Goal: Task Accomplishment & Management: Use online tool/utility

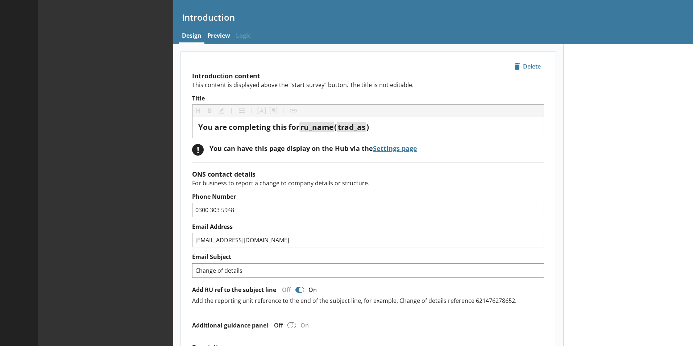
type textarea "x"
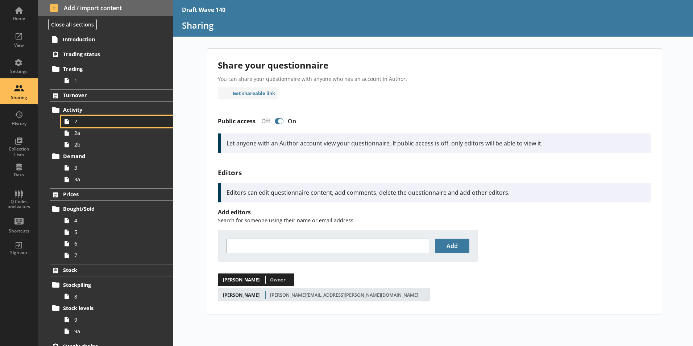
click at [79, 119] on span "2" at bounding box center [114, 121] width 80 height 7
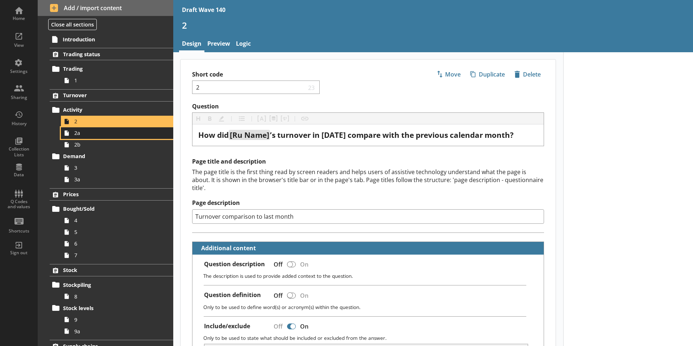
click at [82, 137] on link "2a" at bounding box center [117, 133] width 112 height 12
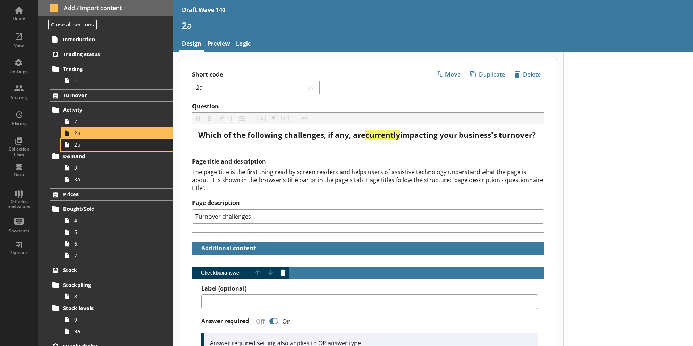
click at [83, 147] on span "2b" at bounding box center [114, 144] width 80 height 7
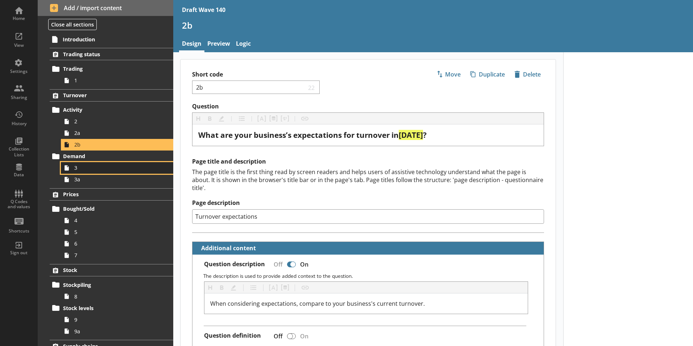
click at [79, 169] on span "3" at bounding box center [114, 167] width 80 height 7
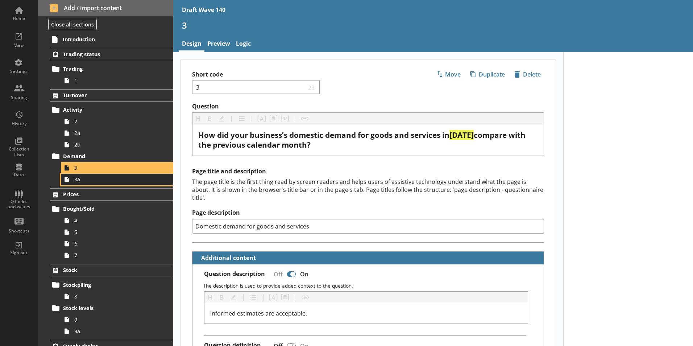
click at [79, 181] on span "3a" at bounding box center [114, 179] width 80 height 7
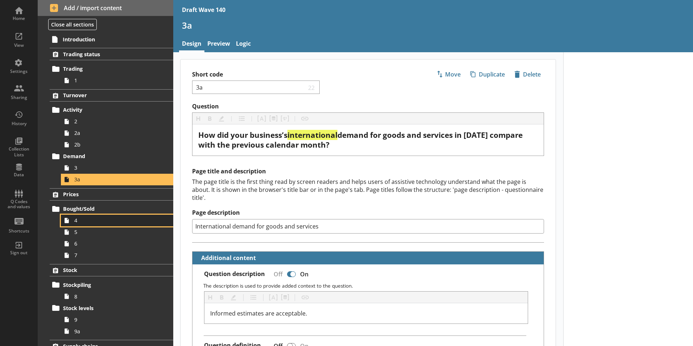
click at [79, 224] on link "4" at bounding box center [117, 221] width 112 height 12
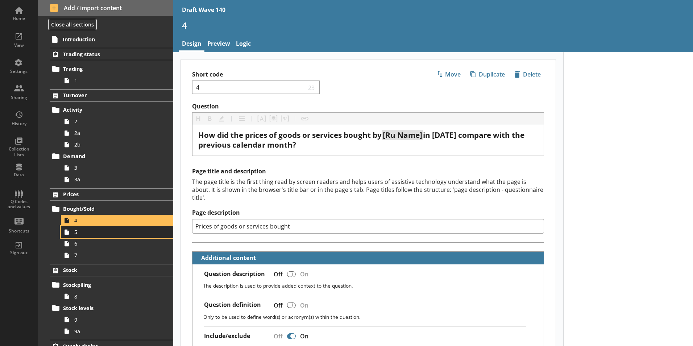
click at [74, 235] on link "5" at bounding box center [117, 232] width 112 height 12
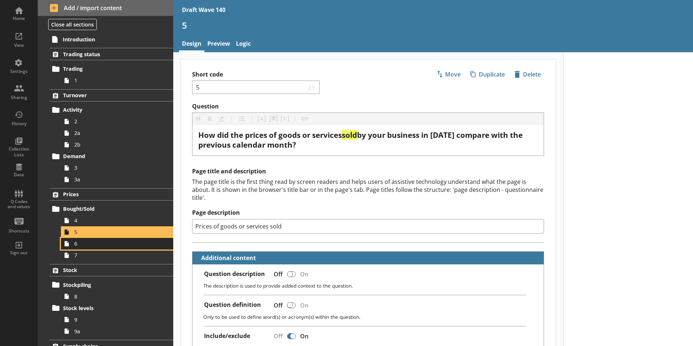
click at [78, 245] on span "6" at bounding box center [114, 243] width 80 height 7
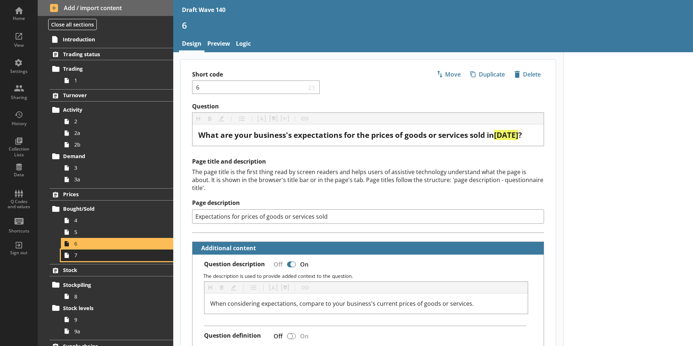
click at [78, 257] on span "7" at bounding box center [114, 255] width 80 height 7
type textarea "x"
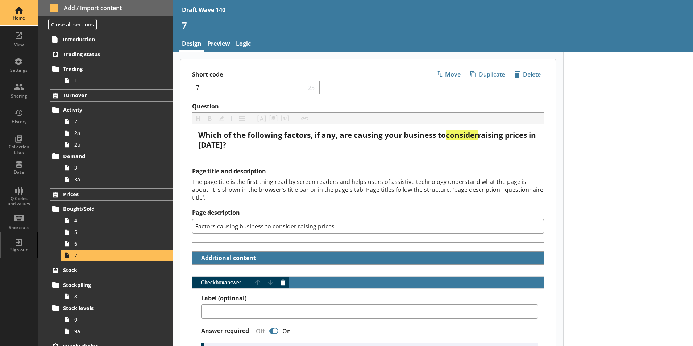
click at [15, 12] on div "Home" at bounding box center [18, 12] width 25 height 25
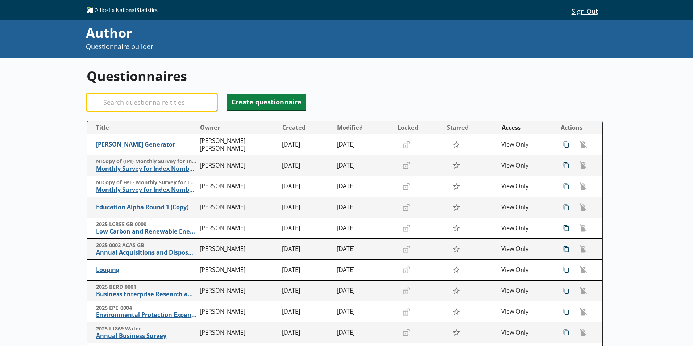
click at [124, 105] on input "Search" at bounding box center [152, 102] width 131 height 17
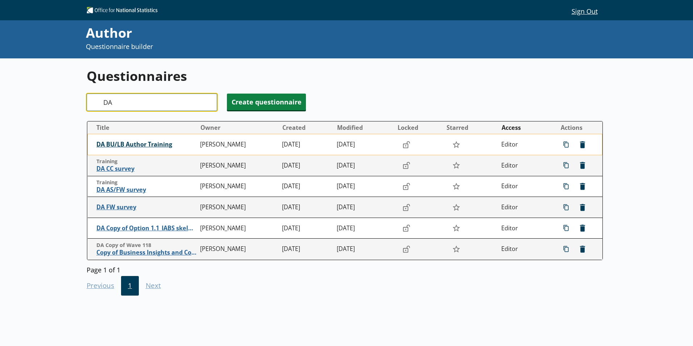
type input "DA"
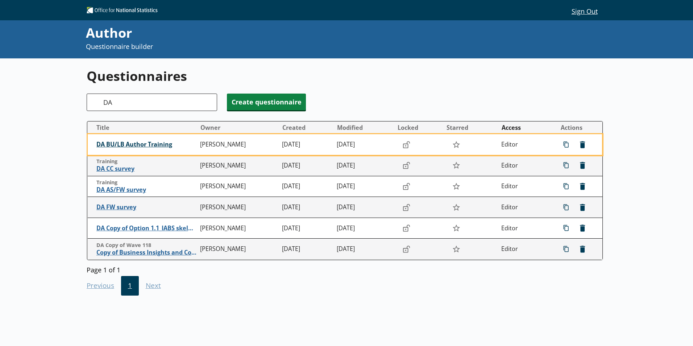
click at [143, 145] on span "DA BU/LB Author Training" at bounding box center [146, 145] width 100 height 8
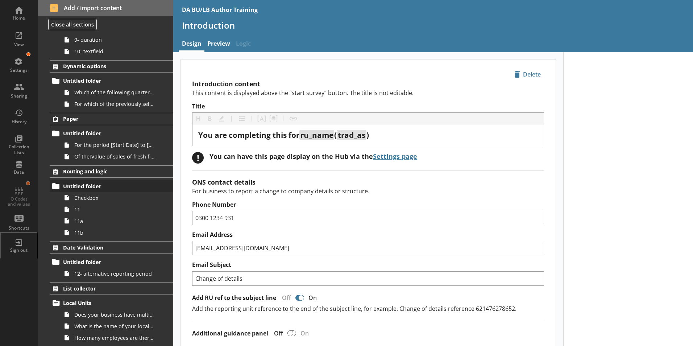
scroll to position [172, 0]
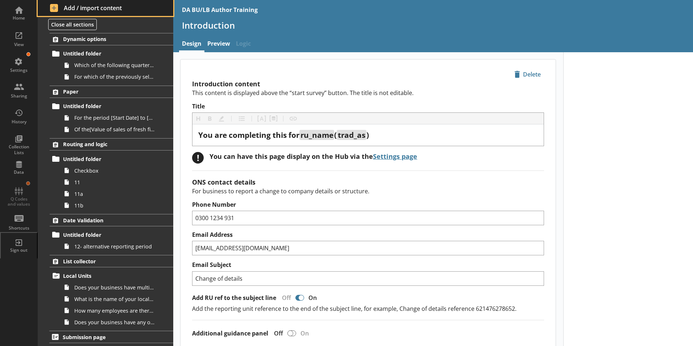
click at [69, 7] on span "Add / import content" at bounding box center [105, 8] width 111 height 8
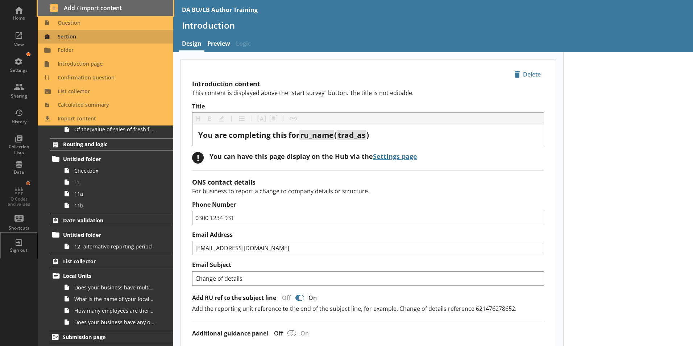
drag, startPoint x: 69, startPoint y: 8, endPoint x: 67, endPoint y: 37, distance: 29.0
click at [67, 16] on div "Add / import content Question Section Folder Introduction page Confirmation que…" at bounding box center [106, 8] width 136 height 16
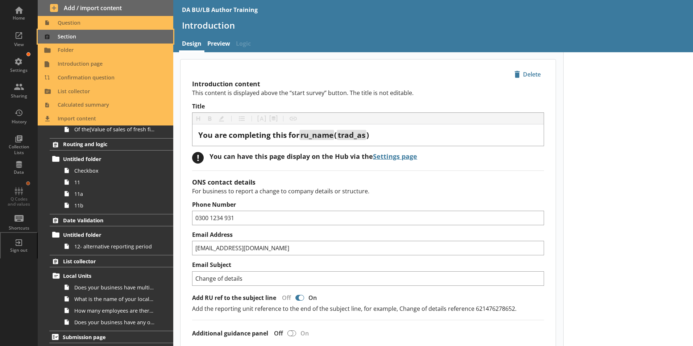
click at [67, 37] on span "Section" at bounding box center [105, 37] width 127 height 12
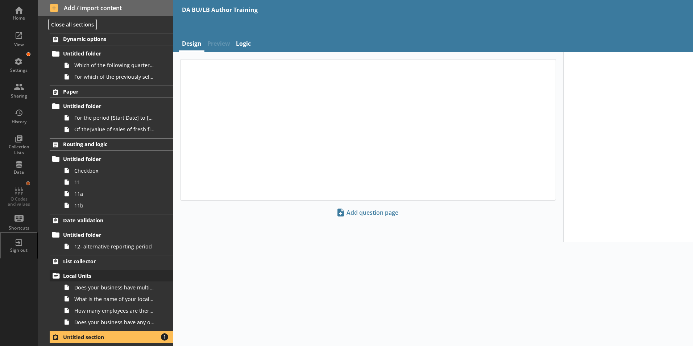
scroll to position [213, 0]
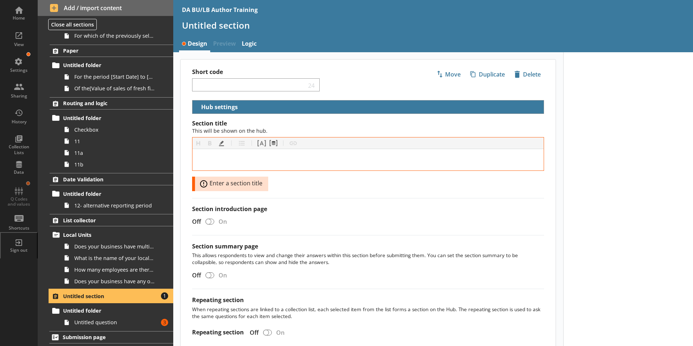
click at [90, 297] on span "Untitled section" at bounding box center [107, 296] width 89 height 7
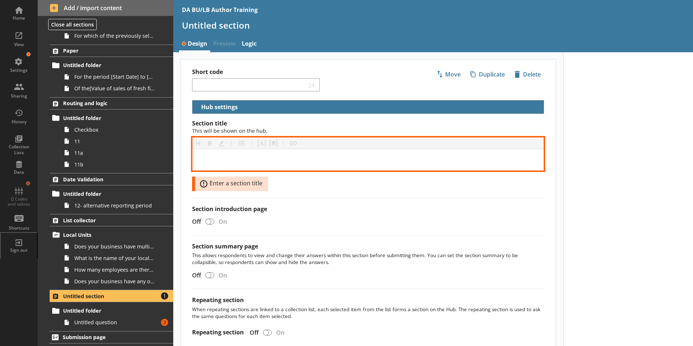
click at [239, 161] on div "[object Object]" at bounding box center [368, 160] width 340 height 10
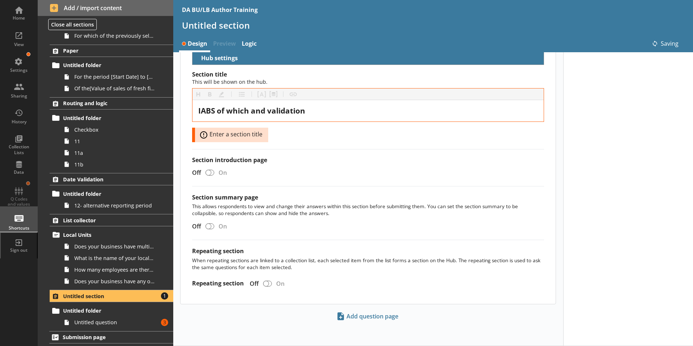
scroll to position [33, 0]
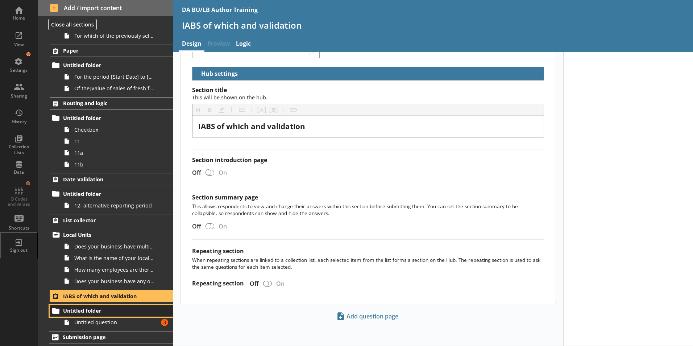
click at [86, 311] on span "Untitled folder" at bounding box center [107, 310] width 89 height 7
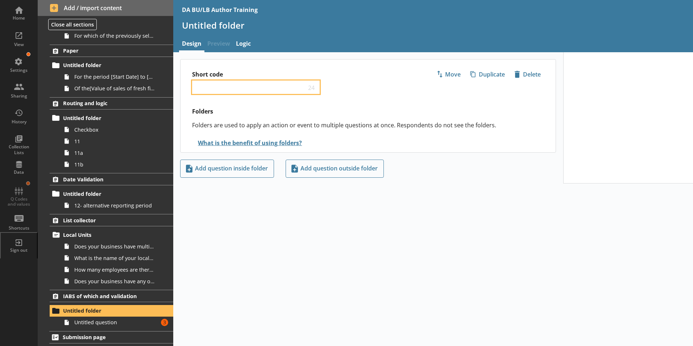
click at [226, 86] on input "Short code" at bounding box center [250, 87] width 111 height 7
type input "Sales of goods and energy"
click at [465, 203] on div "Short code Sales of goods and energy -1 Move icon-copy Duplicate icon-delete Cr…" at bounding box center [433, 199] width 520 height 294
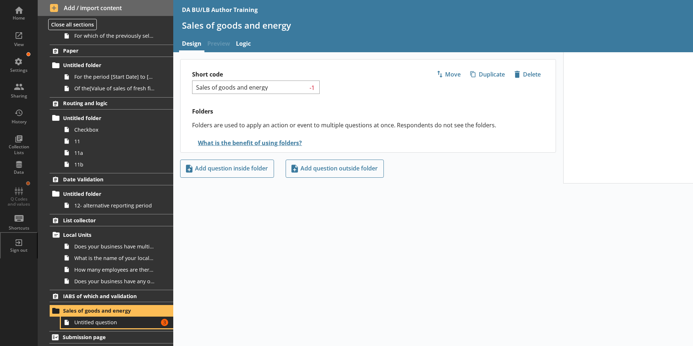
click at [87, 324] on span "Untitled question" at bounding box center [114, 322] width 80 height 7
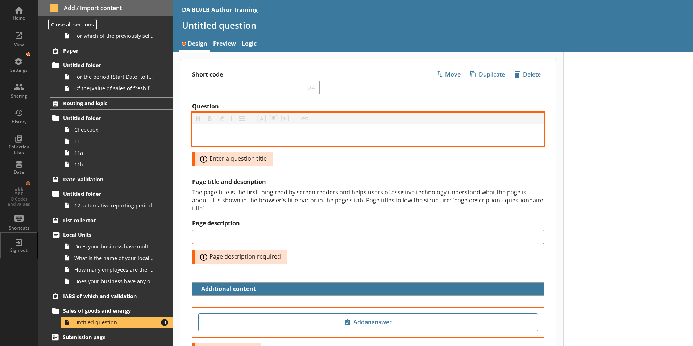
click at [213, 133] on div "Question" at bounding box center [368, 135] width 340 height 10
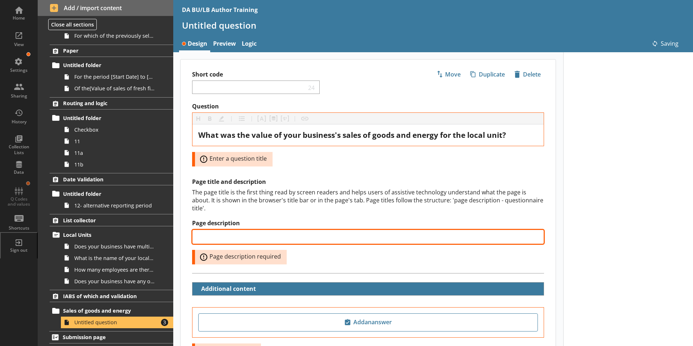
click at [219, 229] on input "Page description" at bounding box center [368, 236] width 352 height 15
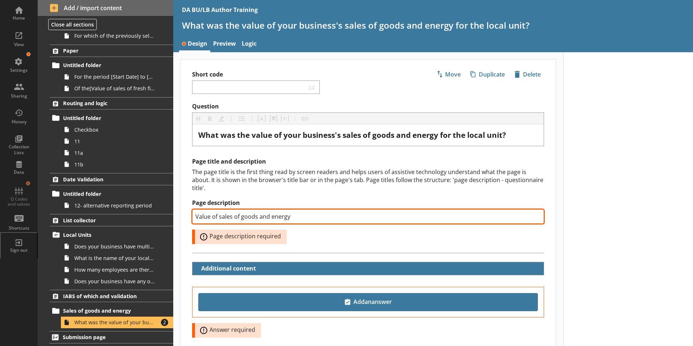
type input "Value of sales of goods and energy"
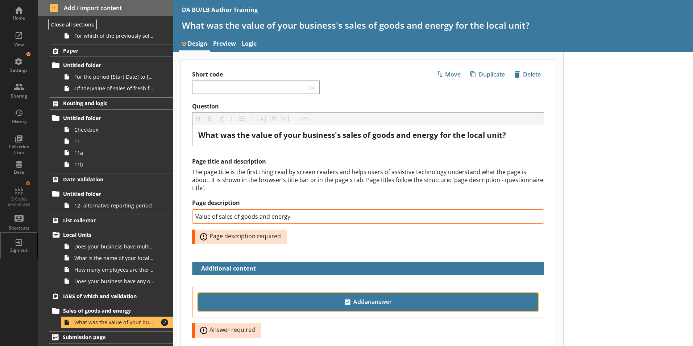
click at [363, 296] on span "Add an answer" at bounding box center [368, 302] width 333 height 12
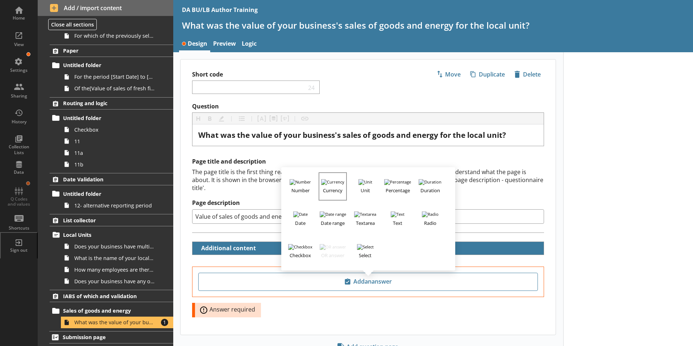
click at [331, 185] on h3 "Currency" at bounding box center [332, 189] width 27 height 9
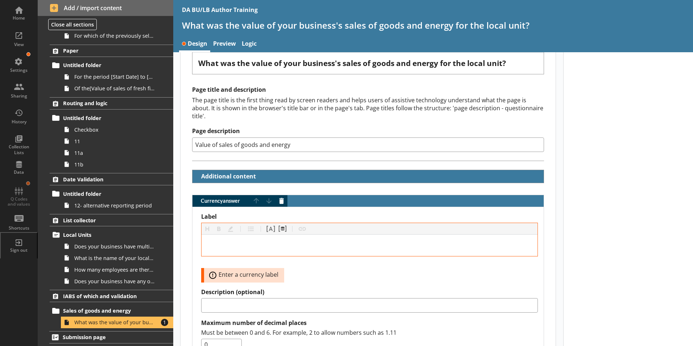
scroll to position [73, 0]
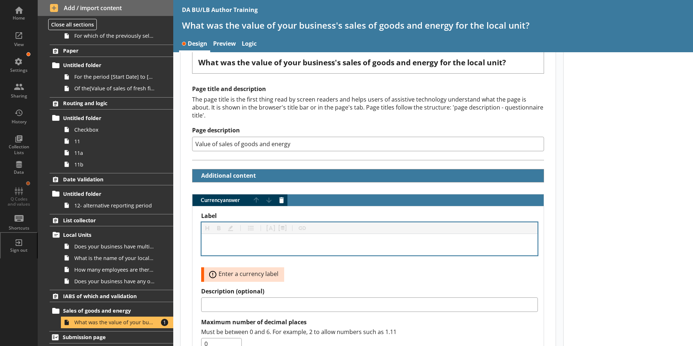
click at [259, 234] on div "Currency answer" at bounding box center [370, 244] width 336 height 21
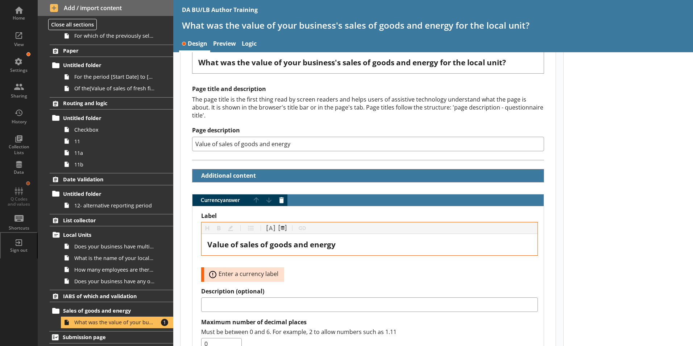
click at [295, 262] on div "Label Heading Heading Bold Bold Highlight Highlight List List Pipe answer Pipe …" at bounding box center [369, 247] width 337 height 70
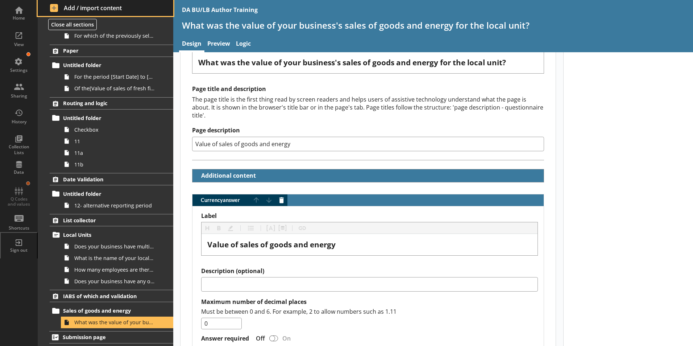
click at [53, 8] on span "Add / import content" at bounding box center [105, 8] width 111 height 8
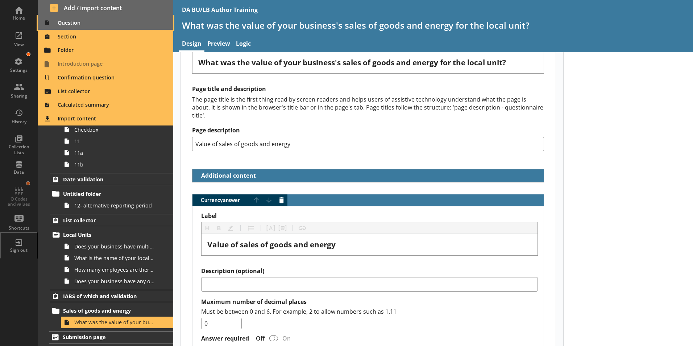
click at [67, 24] on span "Question" at bounding box center [105, 23] width 127 height 12
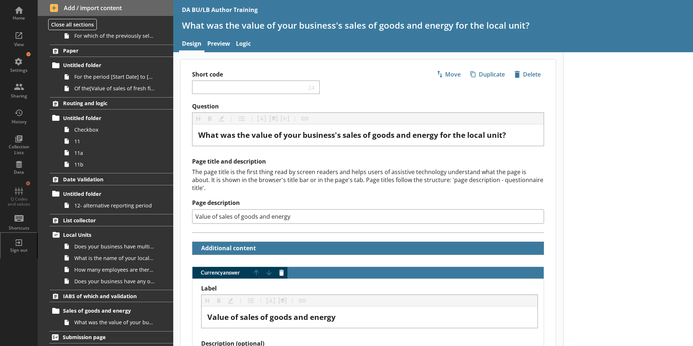
scroll to position [225, 0]
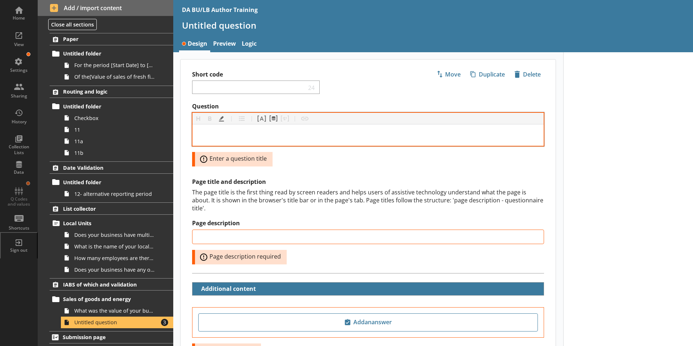
click at [210, 138] on div "Question" at bounding box center [368, 135] width 340 height 10
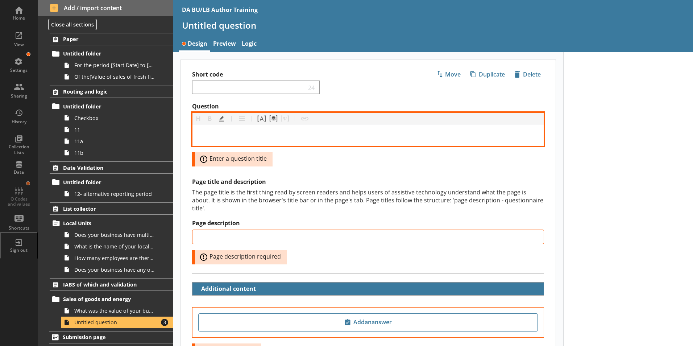
click at [215, 134] on div "Question" at bounding box center [368, 135] width 340 height 10
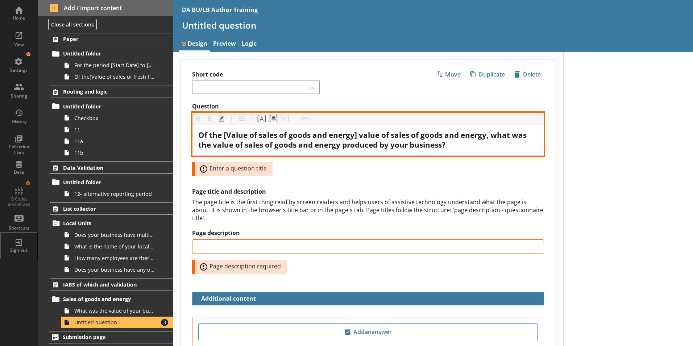
click at [466, 148] on div "Of the [Value of sales of goods and energy] value of sales of goods and energy,…" at bounding box center [368, 140] width 340 height 20
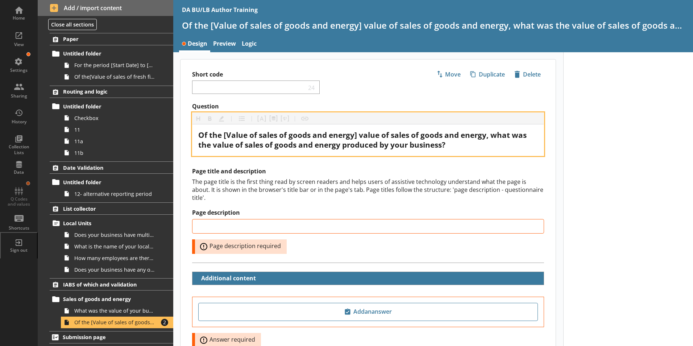
click at [359, 136] on span "Of the [Value of sales of goods and energy] value of sales of goods and energy,…" at bounding box center [363, 140] width 330 height 20
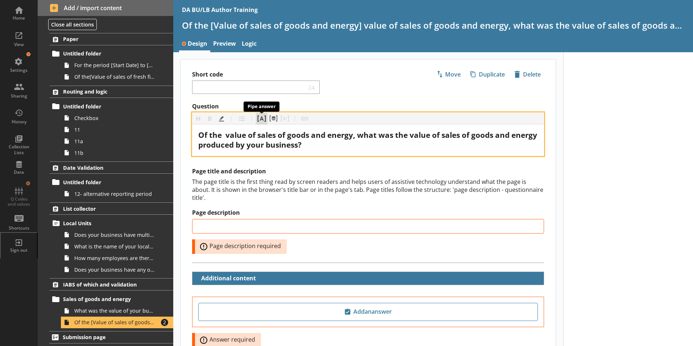
click at [261, 117] on button "Pipe answer" at bounding box center [262, 119] width 12 height 12
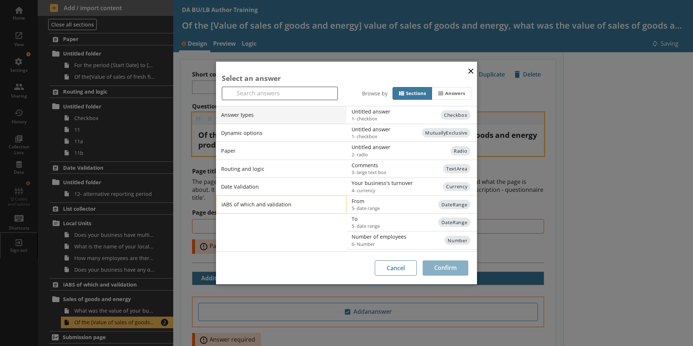
click at [250, 206] on li "IABS of which and validation" at bounding box center [281, 204] width 131 height 18
click at [274, 206] on li "IABS of which and validation" at bounding box center [281, 204] width 131 height 18
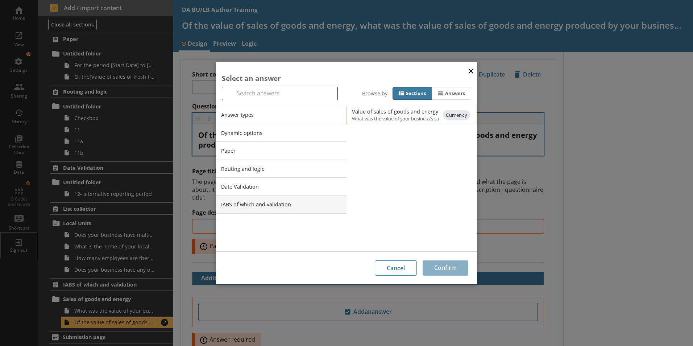
click at [396, 112] on div "Value of sales of goods and energy" at bounding box center [425, 111] width 146 height 7
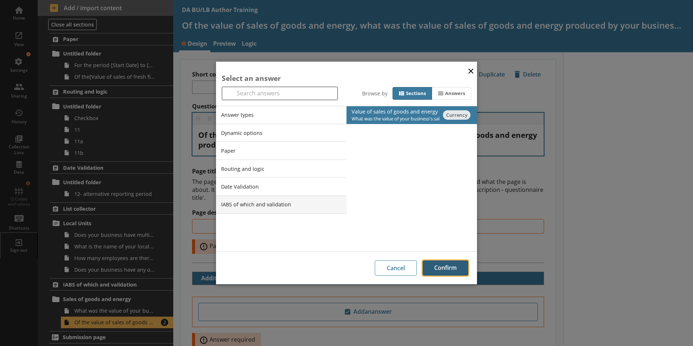
click at [444, 275] on button "Confirm" at bounding box center [446, 267] width 46 height 15
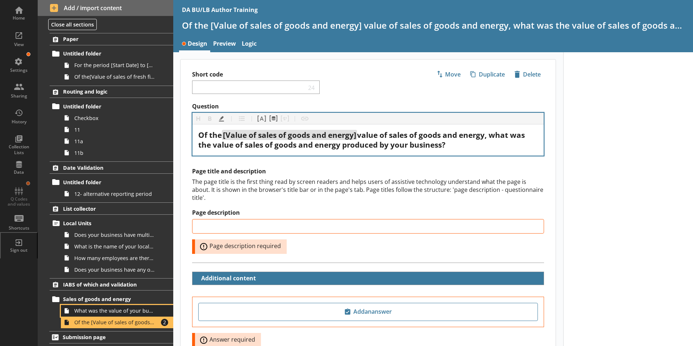
click at [102, 311] on span "What was the value of your business's sales of goods and energy for the local u…" at bounding box center [114, 310] width 80 height 7
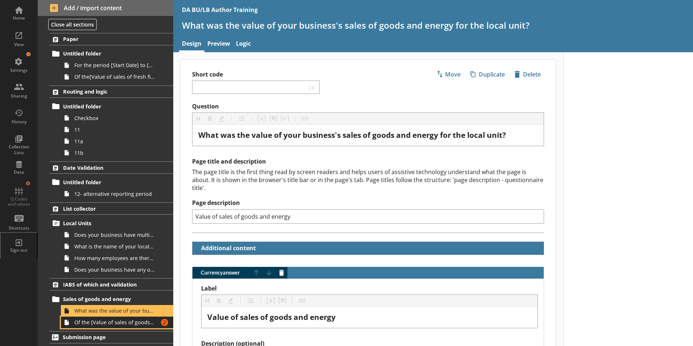
click at [93, 327] on link "Of the [Value of sales of goods and energy] value of sales of goods and energy,…" at bounding box center [117, 322] width 112 height 12
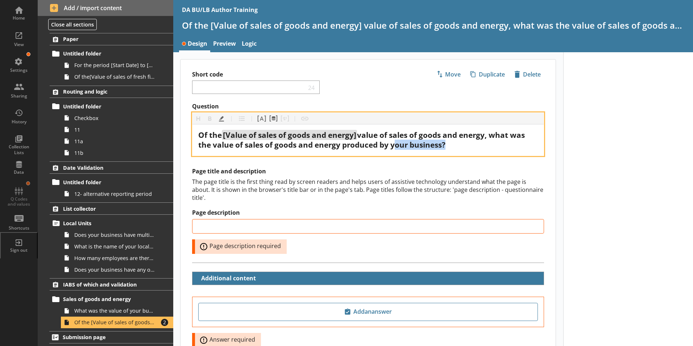
drag, startPoint x: 393, startPoint y: 147, endPoint x: 443, endPoint y: 148, distance: 50.4
click at [443, 148] on span "value of sales of goods and energy, what was the value of sales of goods and en…" at bounding box center [362, 140] width 328 height 20
click at [221, 117] on button "Highlight" at bounding box center [222, 119] width 12 height 12
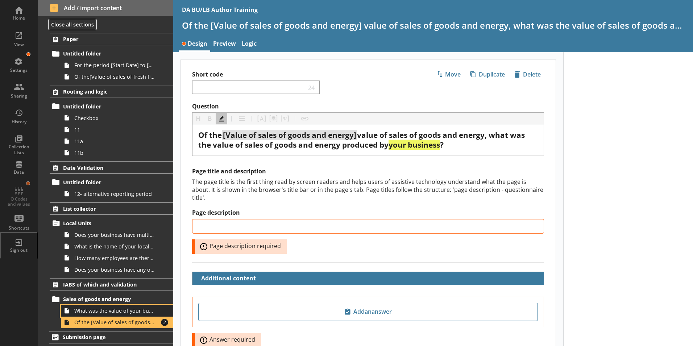
click at [124, 313] on span "What was the value of your business's sales of goods and energy for the local u…" at bounding box center [114, 310] width 80 height 7
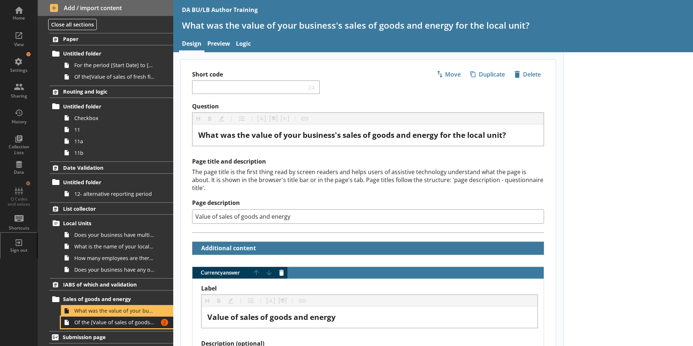
click at [111, 325] on span "Of the [Value of sales of goods and energy] value of sales of goods and energy,…" at bounding box center [114, 322] width 80 height 7
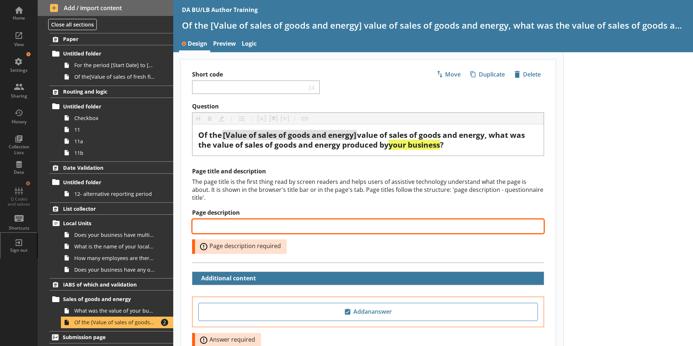
click at [252, 219] on input "Page description" at bounding box center [368, 226] width 352 height 15
paste input "Value of sales of goods and energy produced by your business"
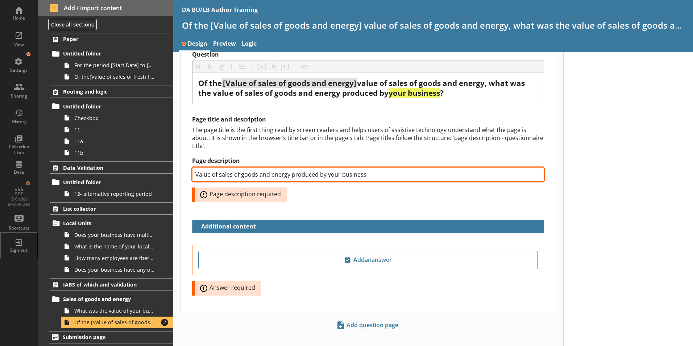
scroll to position [53, 0]
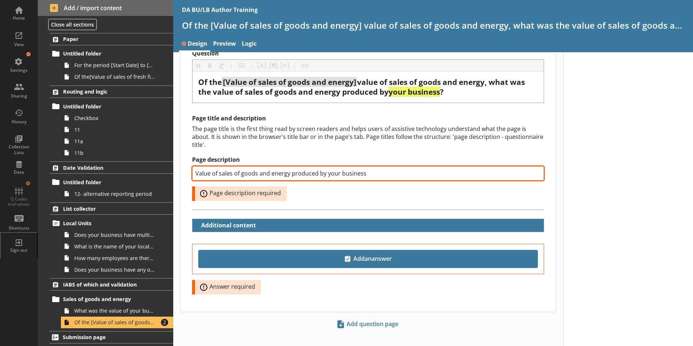
type input "Value of sales of goods and energy produced by your business"
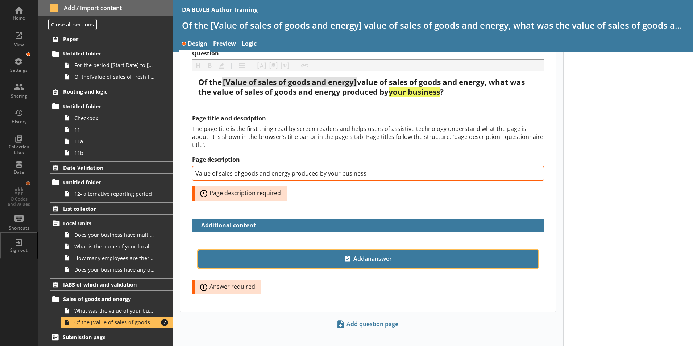
click at [370, 253] on span "Add an answer" at bounding box center [368, 259] width 333 height 12
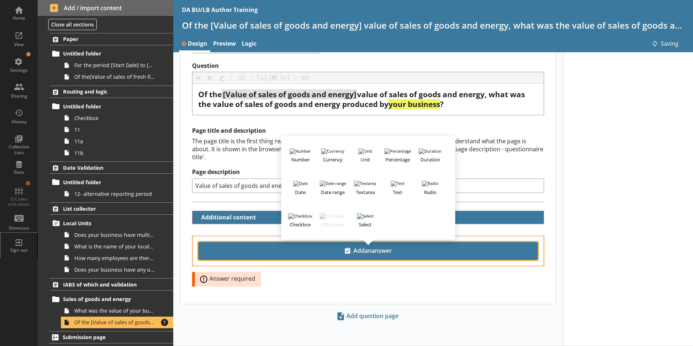
scroll to position [33, 0]
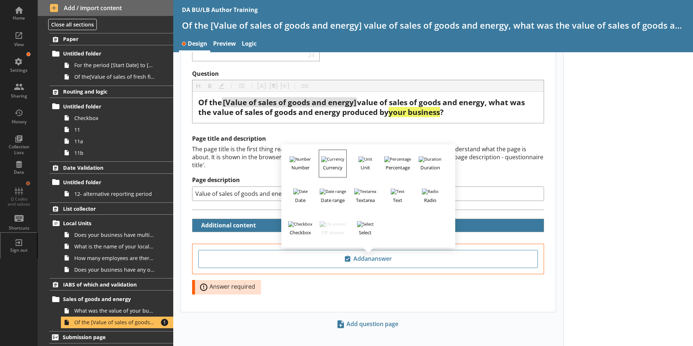
click at [330, 162] on h3 "Currency" at bounding box center [332, 166] width 27 height 9
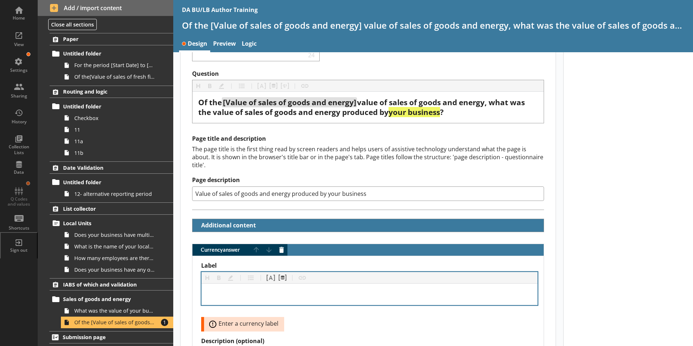
click at [218, 289] on div "Label" at bounding box center [369, 294] width 324 height 10
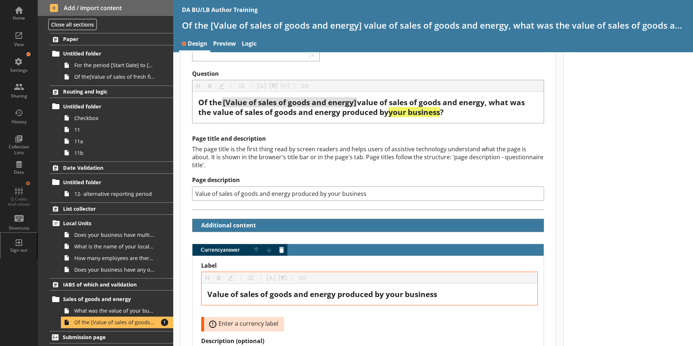
click at [588, 283] on div at bounding box center [628, 287] width 130 height 535
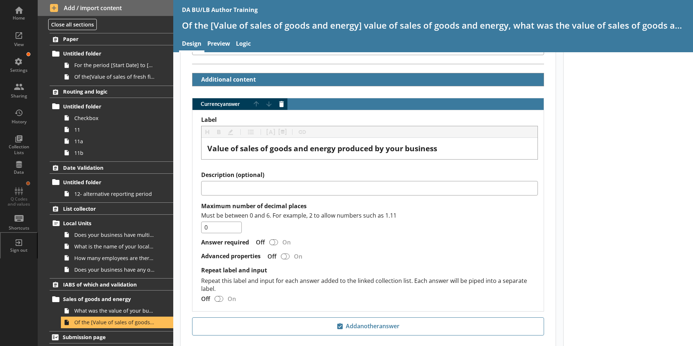
scroll to position [214, 0]
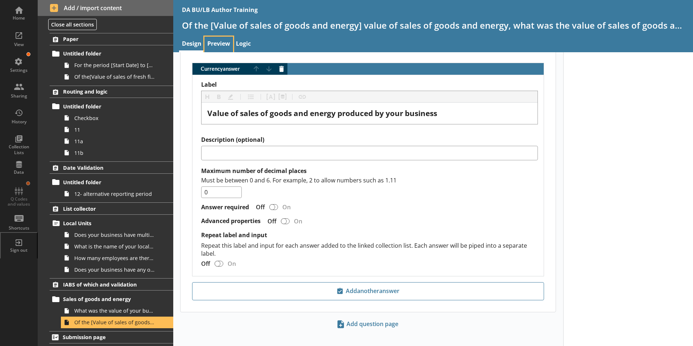
click at [218, 41] on link "Preview" at bounding box center [218, 45] width 29 height 16
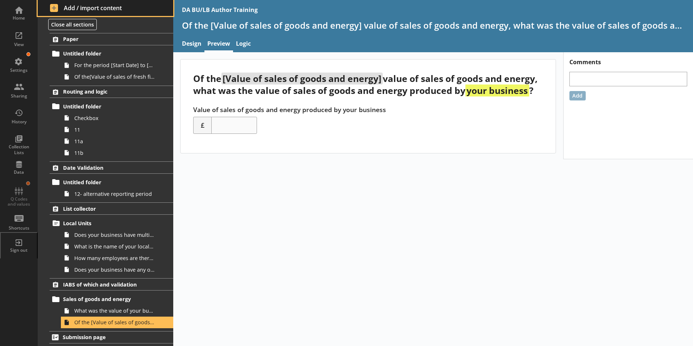
click at [66, 7] on span "Add / import content" at bounding box center [105, 8] width 111 height 8
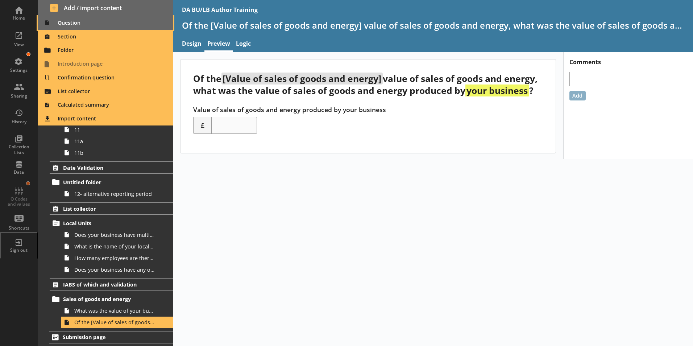
click at [69, 23] on span "Question" at bounding box center [105, 23] width 127 height 12
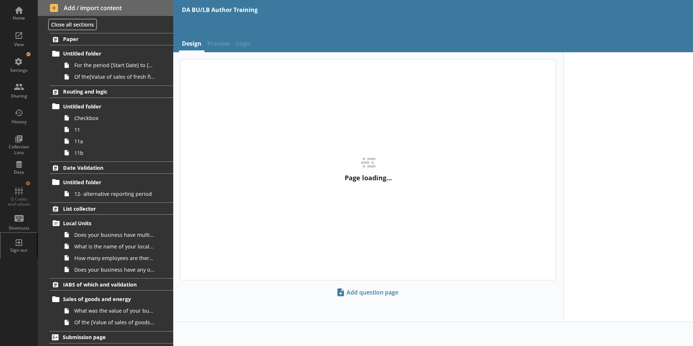
scroll to position [236, 0]
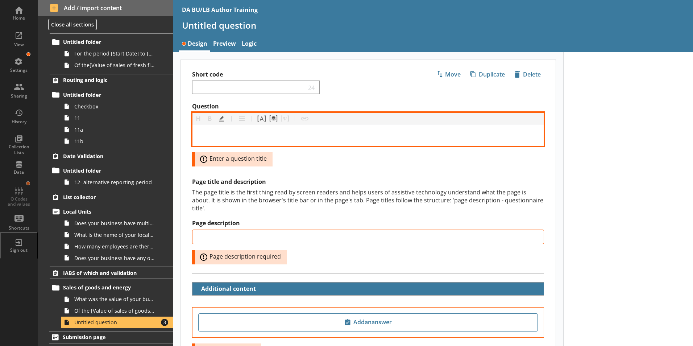
click at [202, 133] on div "Question" at bounding box center [368, 135] width 340 height 10
click at [261, 120] on button "Pipe answer" at bounding box center [262, 119] width 12 height 12
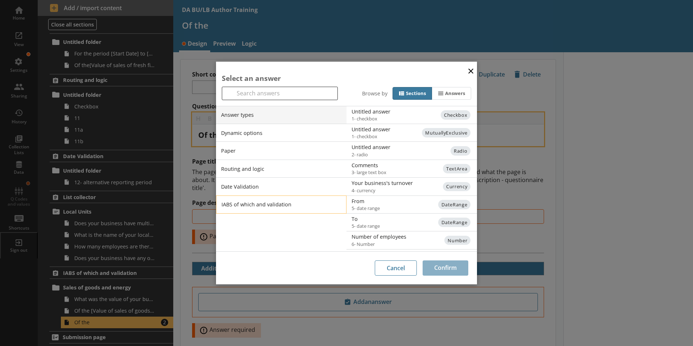
click at [266, 206] on li "IABS of which and validation" at bounding box center [281, 204] width 131 height 18
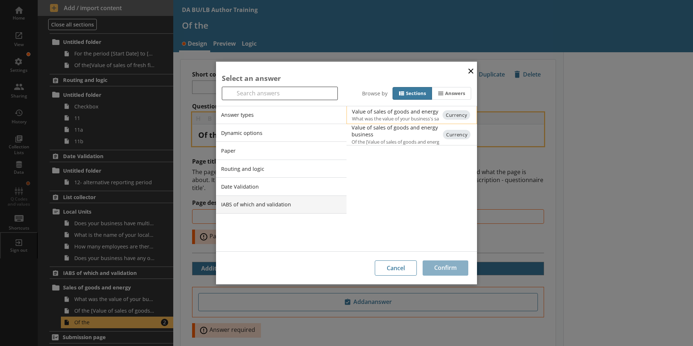
click at [396, 114] on div "Value of sales of goods and energy" at bounding box center [425, 111] width 146 height 7
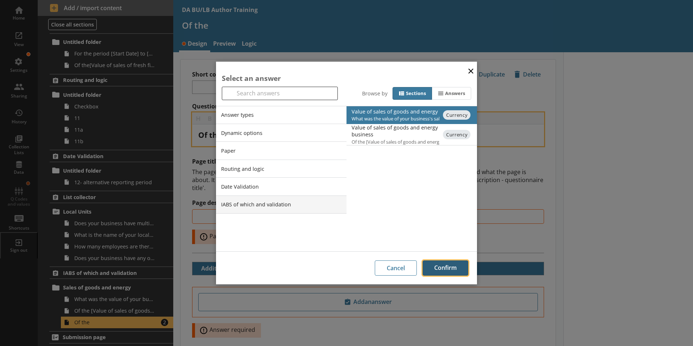
click at [438, 268] on button "Confirm" at bounding box center [446, 267] width 46 height 15
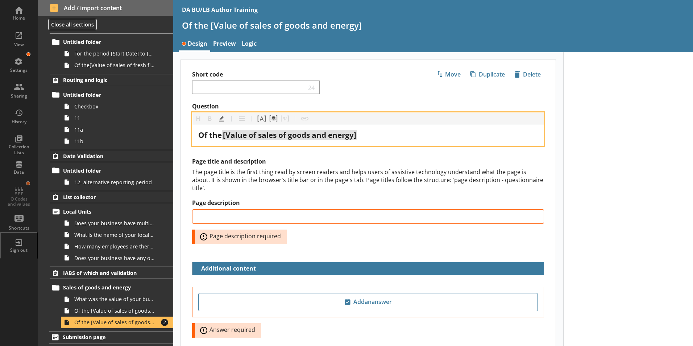
click at [368, 137] on div "Of the [Value of sales of goods and energy]" at bounding box center [368, 135] width 340 height 10
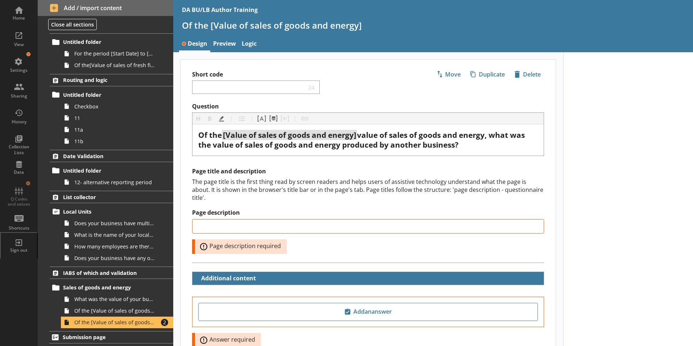
click at [428, 163] on div "Question Heading Heading Bold Bold Highlight Highlight List List Pipe answer Pi…" at bounding box center [368, 194] width 375 height 182
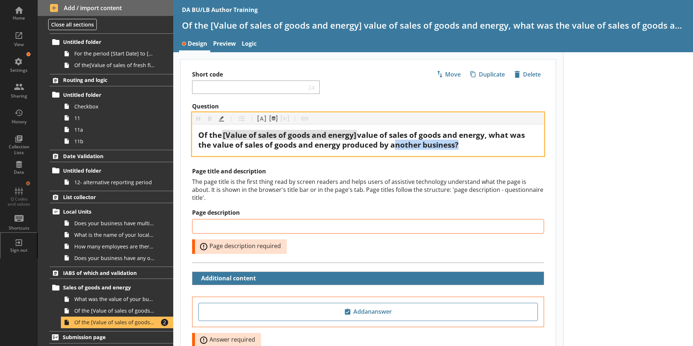
drag, startPoint x: 393, startPoint y: 146, endPoint x: 457, endPoint y: 145, distance: 64.5
click at [457, 145] on span "value of sales of goods and energy, what was the value of sales of goods and en…" at bounding box center [362, 140] width 328 height 20
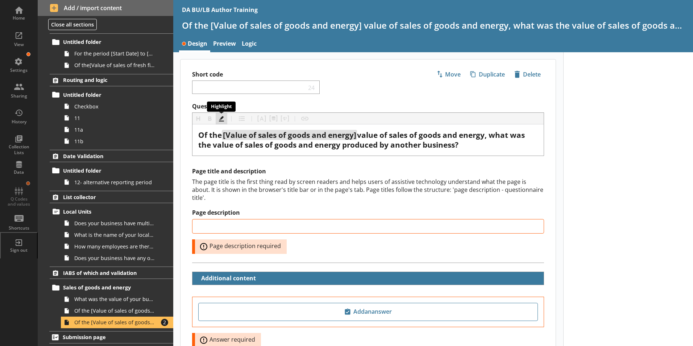
click at [224, 119] on button "Highlight" at bounding box center [222, 119] width 12 height 12
click at [563, 168] on div at bounding box center [628, 229] width 130 height 355
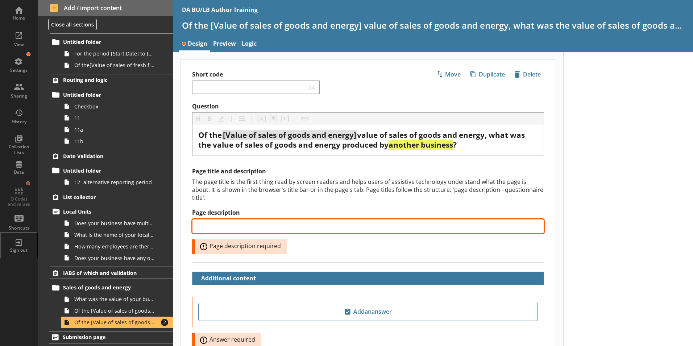
click at [255, 220] on input "Page description" at bounding box center [368, 226] width 352 height 15
type input "Value of sales of goods and energy produced by another business"
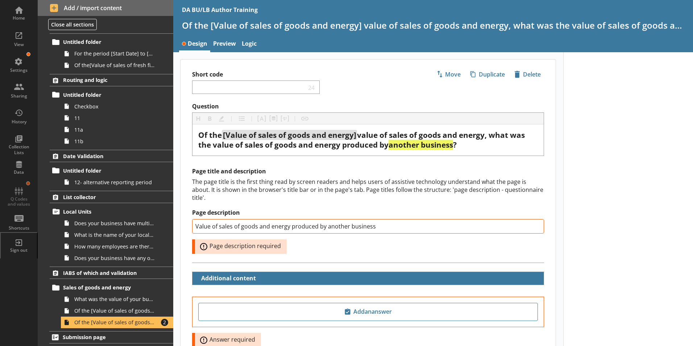
click at [629, 231] on div at bounding box center [628, 229] width 130 height 355
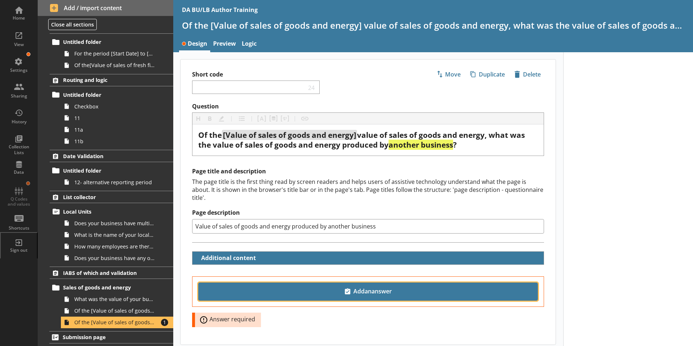
click at [367, 286] on span "Add an answer" at bounding box center [368, 292] width 333 height 12
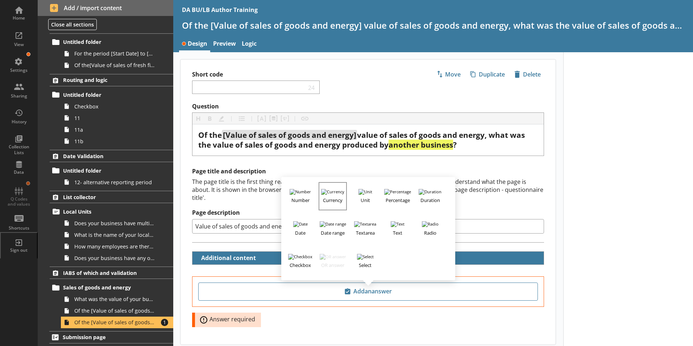
click at [329, 195] on h3 "Currency" at bounding box center [332, 199] width 27 height 9
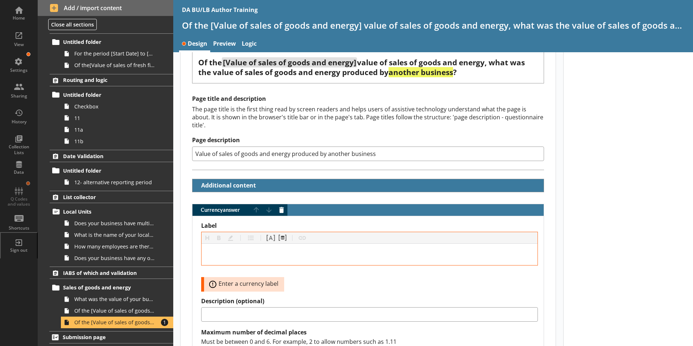
scroll to position [145, 0]
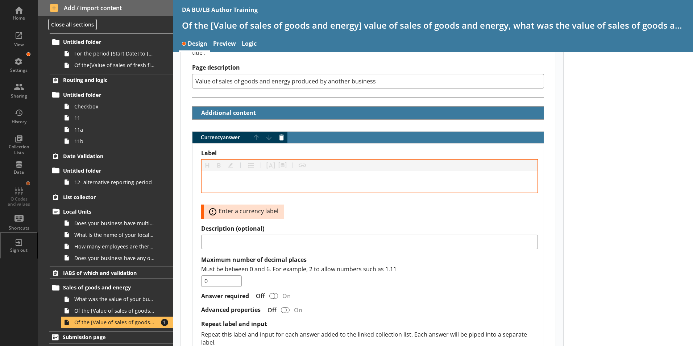
drag, startPoint x: 379, startPoint y: 74, endPoint x: 191, endPoint y: 76, distance: 187.8
click at [191, 76] on div "Page title and description The page title is the first thing read by screen rea…" at bounding box center [368, 59] width 375 height 75
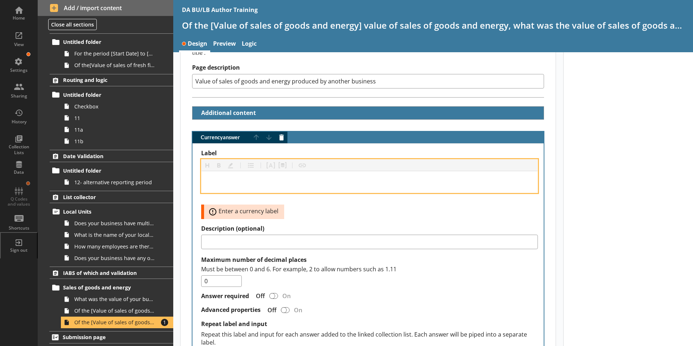
click at [217, 177] on div "Label" at bounding box center [369, 182] width 324 height 10
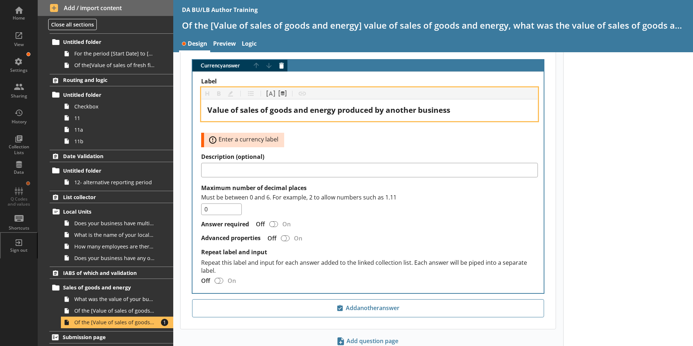
scroll to position [218, 0]
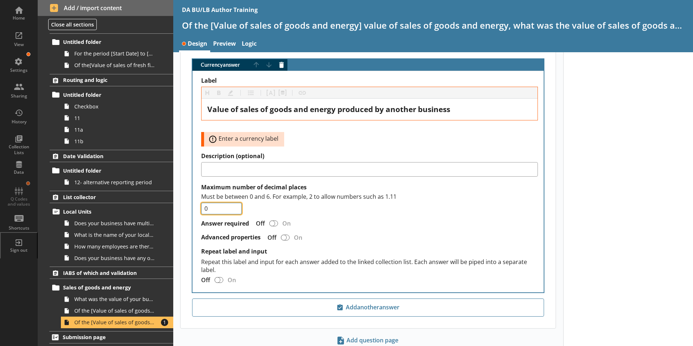
click at [468, 194] on div "Must be between 0 and 6. For example, 2 to allow numbers such as 1.11 0" at bounding box center [369, 203] width 337 height 22
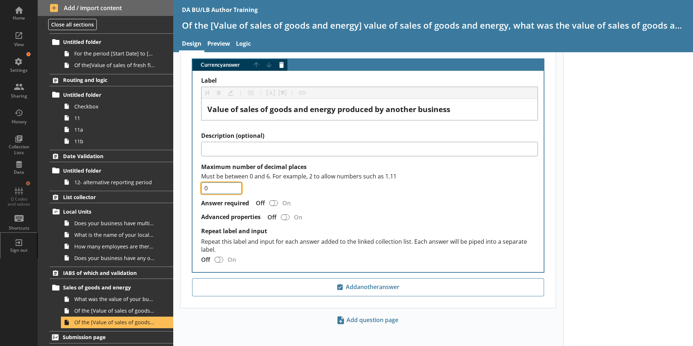
scroll to position [214, 0]
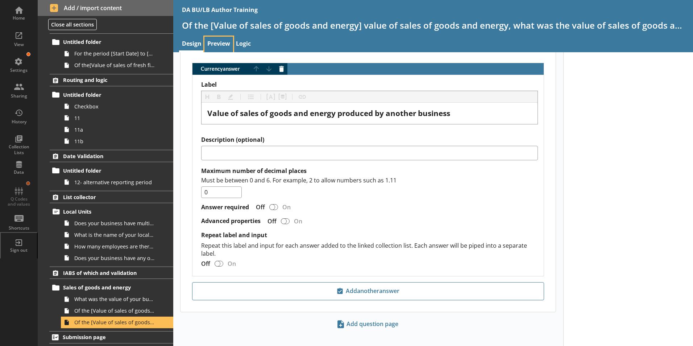
click at [217, 44] on link "Preview" at bounding box center [218, 45] width 29 height 16
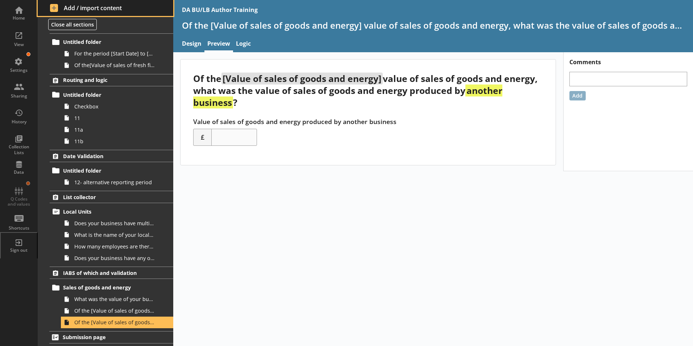
click at [69, 6] on span "Add / import content" at bounding box center [105, 8] width 111 height 8
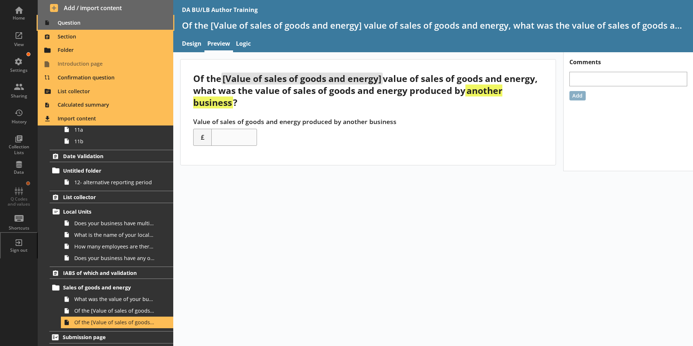
click at [63, 23] on span "Question" at bounding box center [105, 23] width 127 height 12
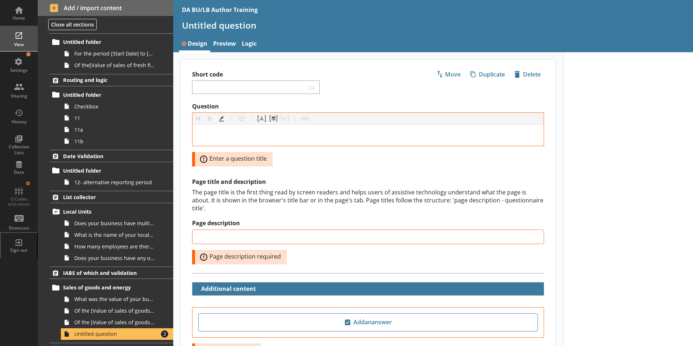
scroll to position [248, 0]
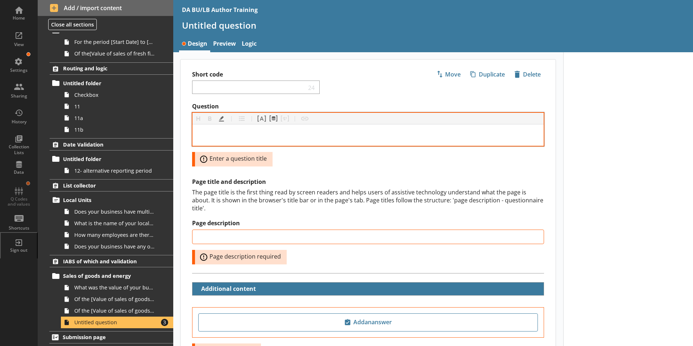
click at [219, 136] on div "Question" at bounding box center [368, 135] width 340 height 10
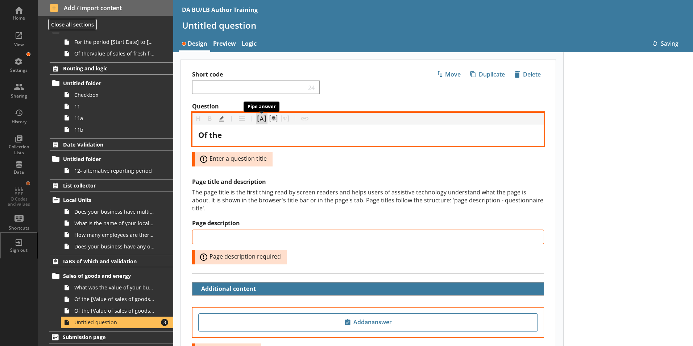
click at [262, 120] on button "Pipe answer" at bounding box center [262, 119] width 12 height 12
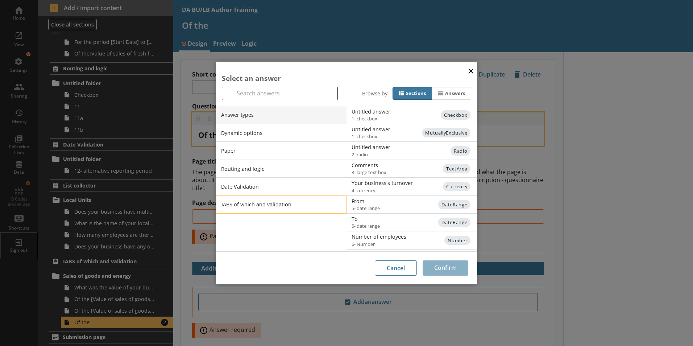
click at [249, 205] on li "IABS of which and validation" at bounding box center [281, 204] width 131 height 18
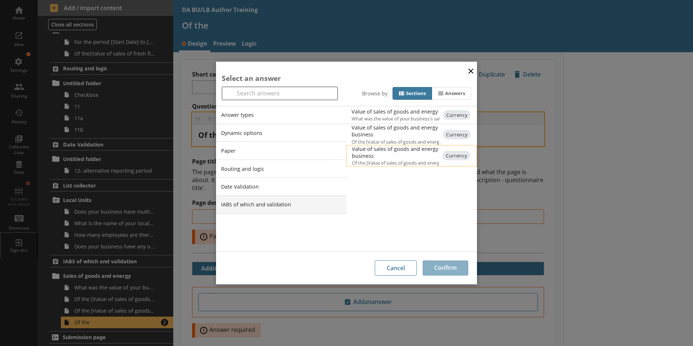
click at [371, 151] on div "Value of sales of goods and energy produced by another business" at bounding box center [425, 152] width 146 height 14
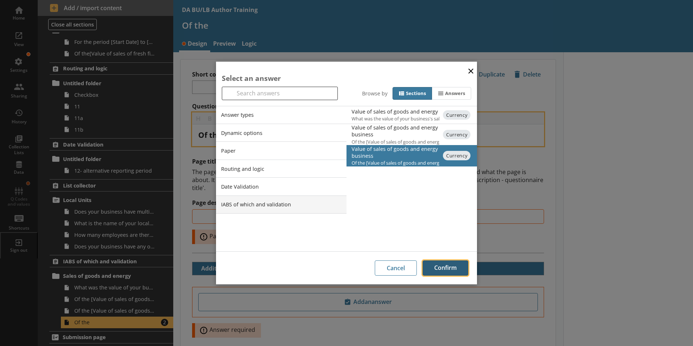
click at [447, 265] on button "Confirm" at bounding box center [446, 267] width 46 height 15
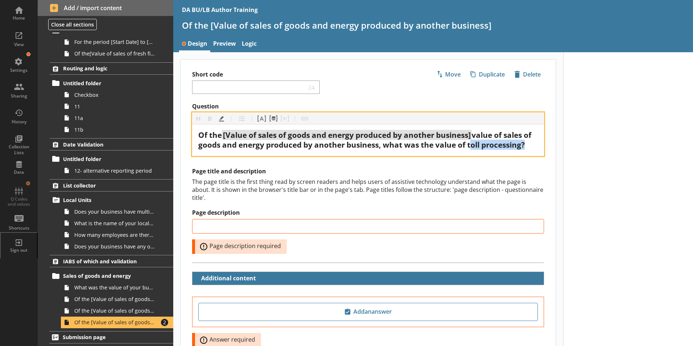
drag, startPoint x: 479, startPoint y: 145, endPoint x: 239, endPoint y: 156, distance: 240.9
click at [239, 150] on span "value of sales of goods and energy produced by another business, what was the v…" at bounding box center [365, 140] width 335 height 20
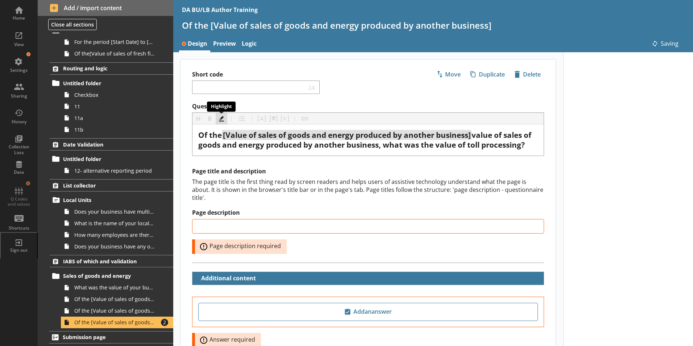
click at [222, 122] on button "Highlight" at bounding box center [222, 119] width 12 height 12
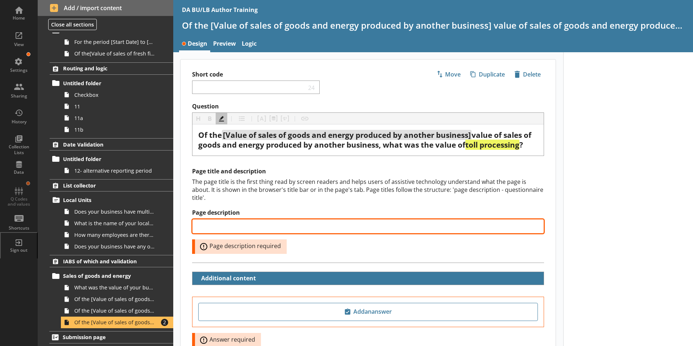
click at [207, 233] on input "Page description" at bounding box center [368, 226] width 352 height 15
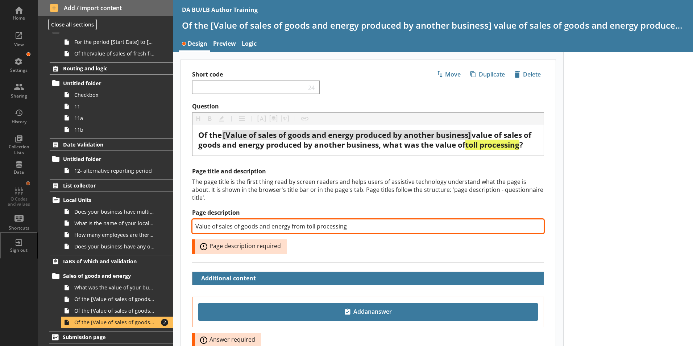
type input "Value of sales of goods and energy from toll processing"
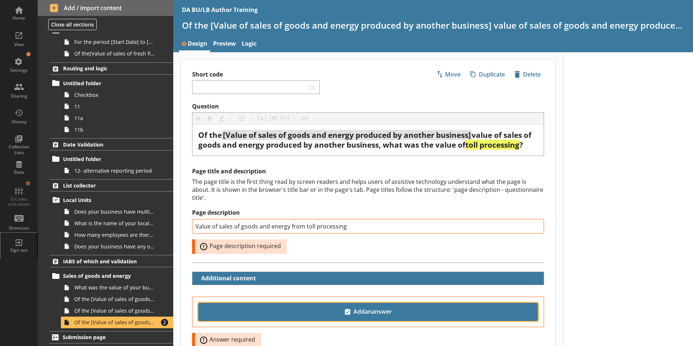
click at [398, 310] on span "Add an answer" at bounding box center [368, 312] width 333 height 12
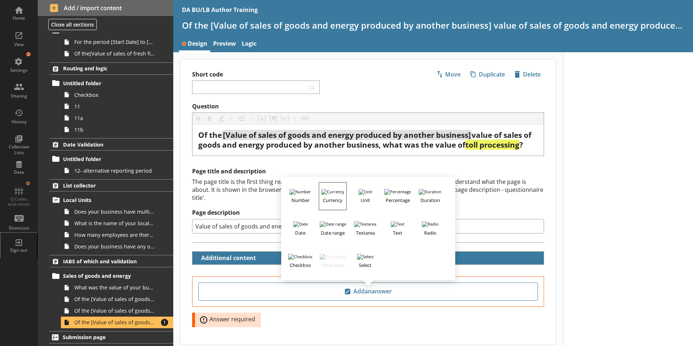
click at [328, 195] on button "Currency" at bounding box center [333, 196] width 28 height 28
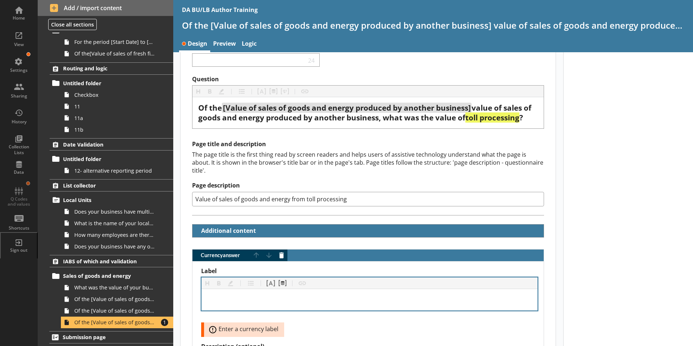
scroll to position [73, 0]
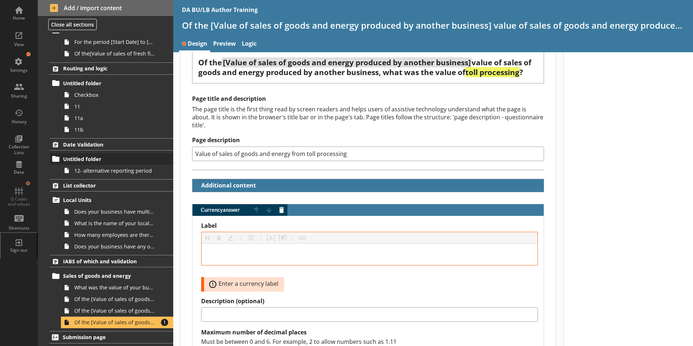
drag, startPoint x: 346, startPoint y: 154, endPoint x: 145, endPoint y: 154, distance: 201.2
click at [145, 154] on div "Home View Settings Sharing History Collection Lists Data Q Codes and values Sho…" at bounding box center [346, 173] width 693 height 346
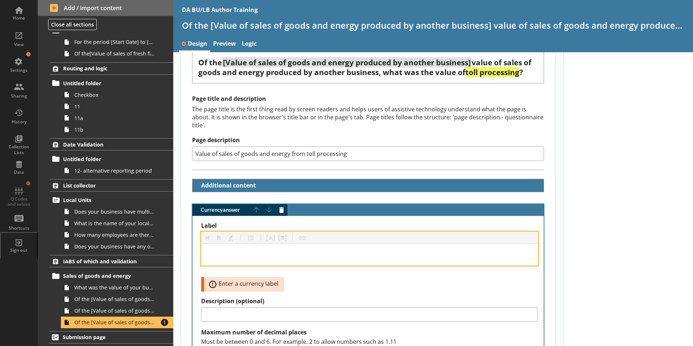
click at [254, 252] on div "Label" at bounding box center [369, 254] width 324 height 10
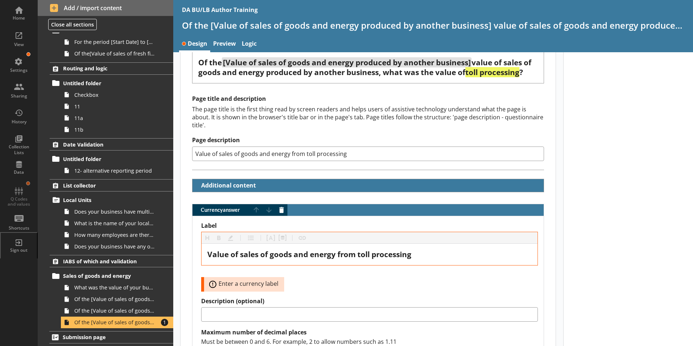
click at [355, 286] on div "Label Heading Heading Bold Bold Highlight Highlight List List Pipe answer Pipe …" at bounding box center [369, 257] width 337 height 70
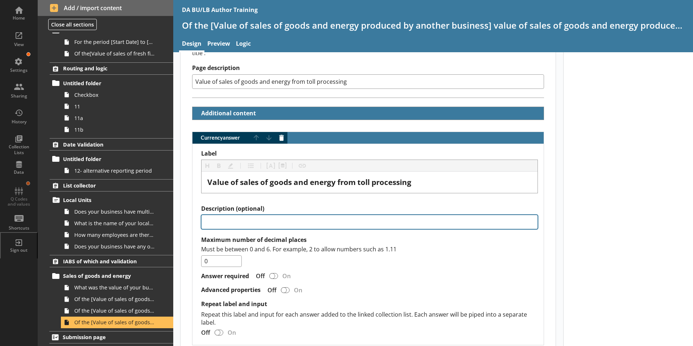
scroll to position [181, 0]
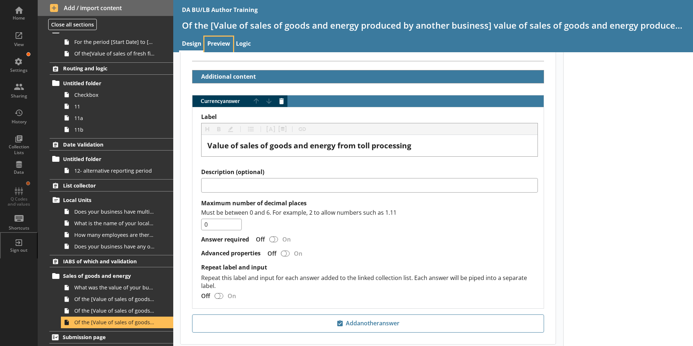
click at [224, 44] on link "Preview" at bounding box center [218, 45] width 29 height 16
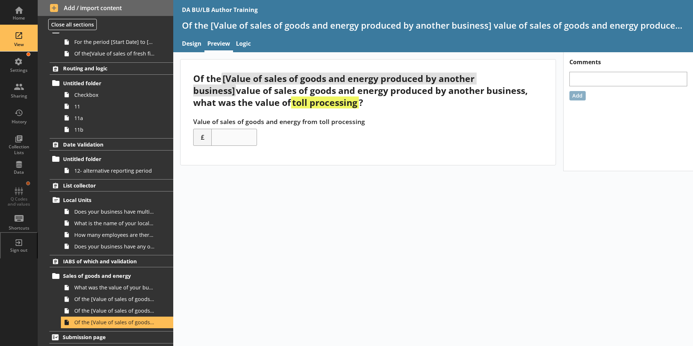
click at [21, 46] on div "View" at bounding box center [18, 45] width 25 height 6
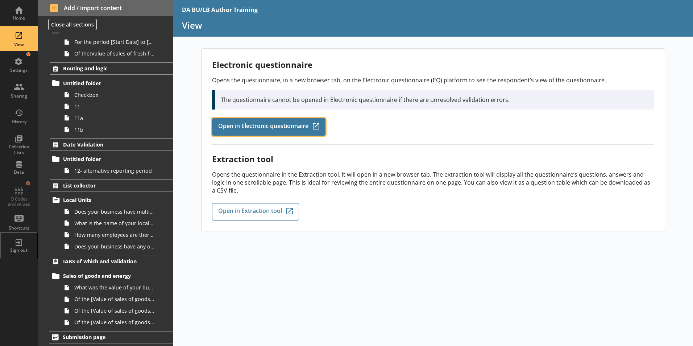
click at [274, 128] on span "Open in Electronic questionnaire" at bounding box center [263, 127] width 90 height 8
click at [17, 198] on div "Home View Settings Sharing History Collection Lists Data Q Codes and values Sho…" at bounding box center [19, 129] width 38 height 258
click at [294, 289] on div "Electronic questionnaire Opens the questionnaire, in a new browser tab, on the …" at bounding box center [433, 197] width 520 height 298
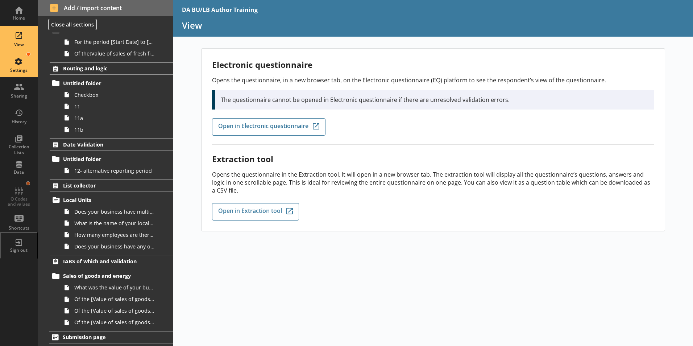
click at [26, 65] on div "Settings" at bounding box center [18, 63] width 25 height 25
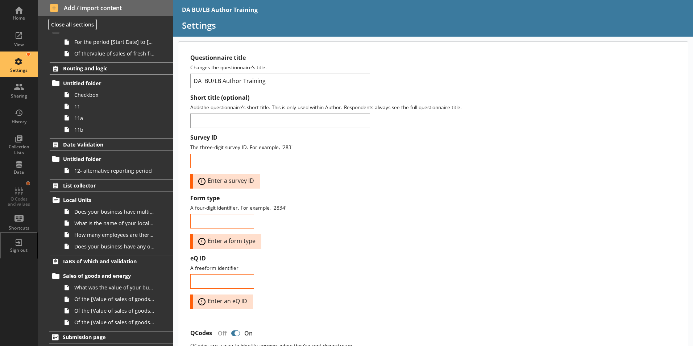
click at [18, 204] on div "Home View Settings Sharing History Collection Lists Data Q Codes and values Sho…" at bounding box center [19, 129] width 38 height 258
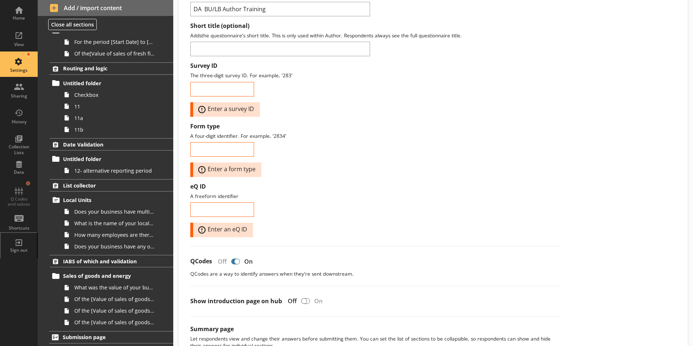
scroll to position [73, 0]
click at [20, 188] on div "Home View Settings Sharing History Collection Lists Data Q Codes and values Sho…" at bounding box center [19, 129] width 38 height 258
drag, startPoint x: 20, startPoint y: 188, endPoint x: 23, endPoint y: 207, distance: 19.1
click at [23, 207] on div "Home View Settings Sharing History Collection Lists Data Q Codes and values Sho…" at bounding box center [19, 129] width 38 height 258
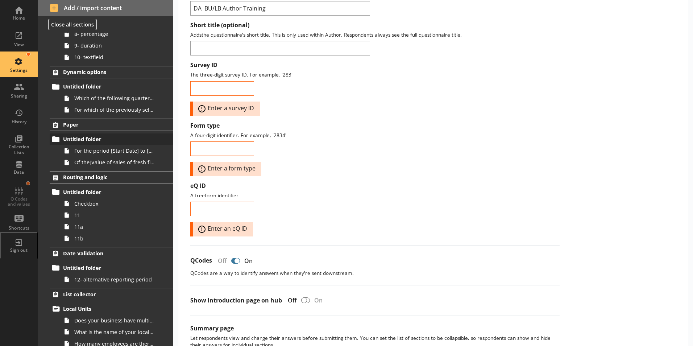
scroll to position [0, 0]
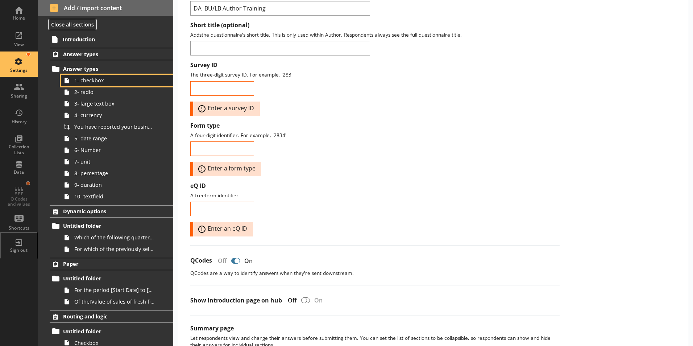
click at [89, 83] on span "1- checkbox" at bounding box center [114, 80] width 80 height 7
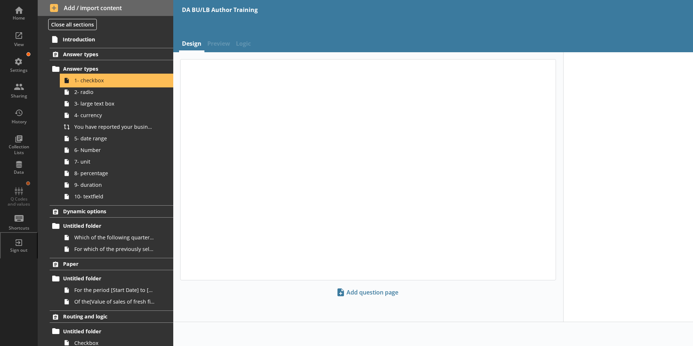
type textarea "x"
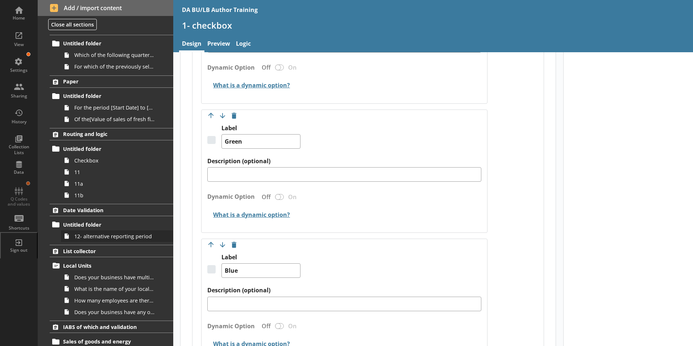
scroll to position [248, 0]
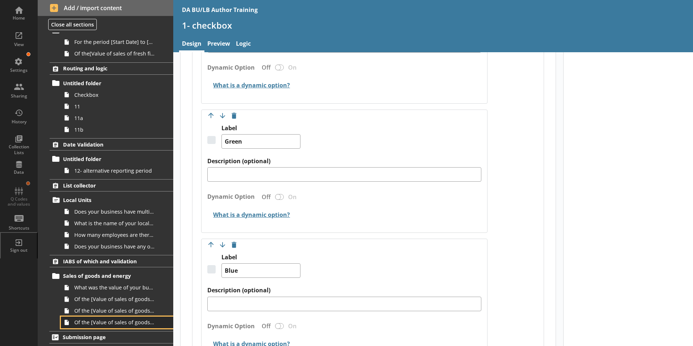
click at [108, 324] on span "Of the [Value of sales of goods and energy produced by another business] value …" at bounding box center [114, 322] width 80 height 7
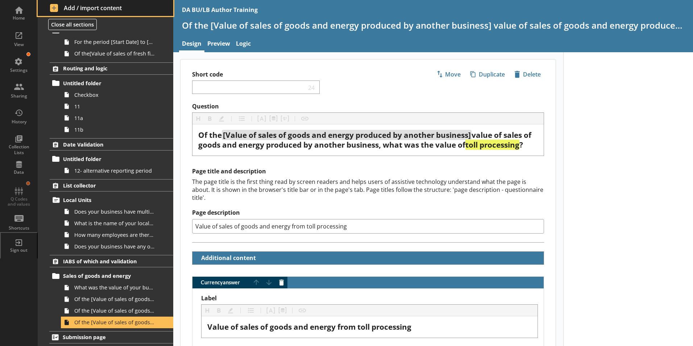
click at [70, 8] on span "Add / import content" at bounding box center [105, 8] width 111 height 8
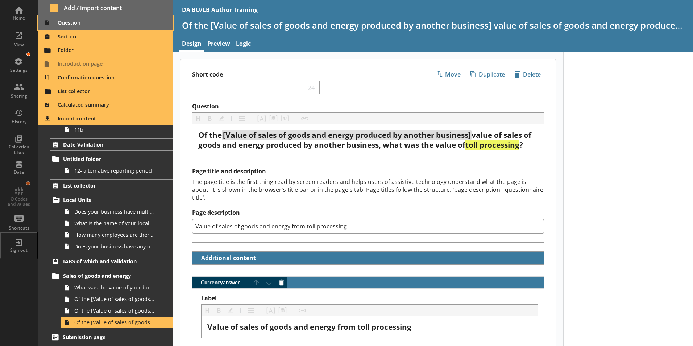
click at [65, 22] on span "Question" at bounding box center [105, 23] width 127 height 12
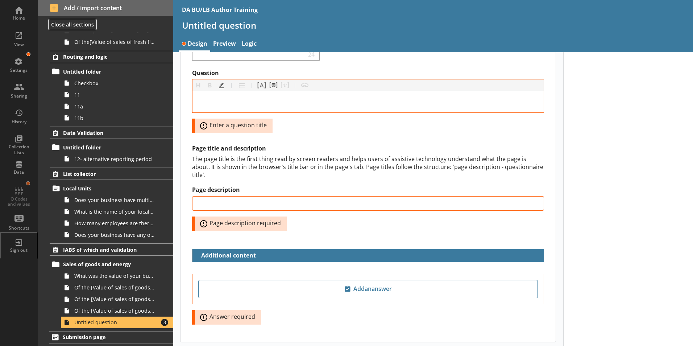
scroll to position [63, 0]
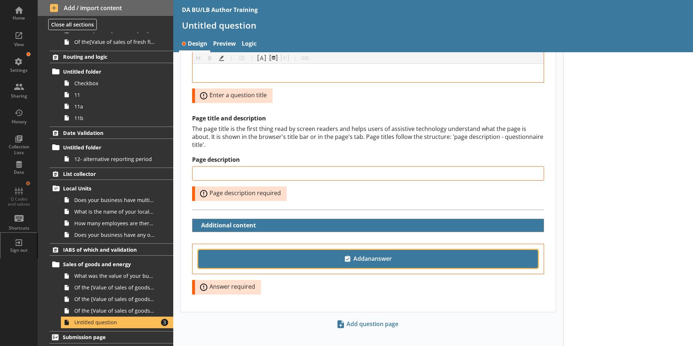
click at [366, 253] on span "Add an answer" at bounding box center [368, 259] width 333 height 12
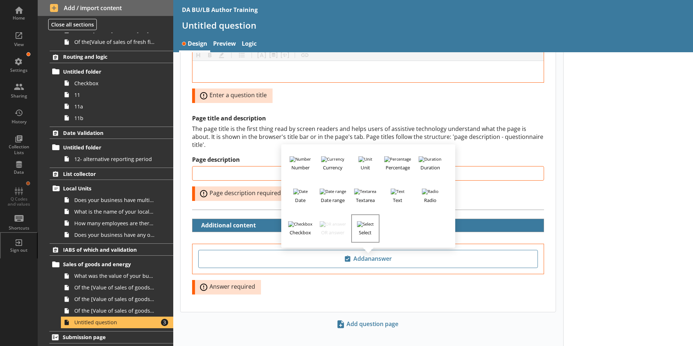
click at [365, 228] on button "Select" at bounding box center [365, 228] width 28 height 28
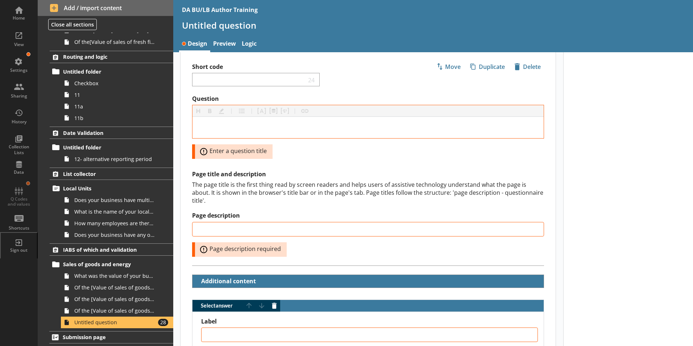
scroll to position [0, 0]
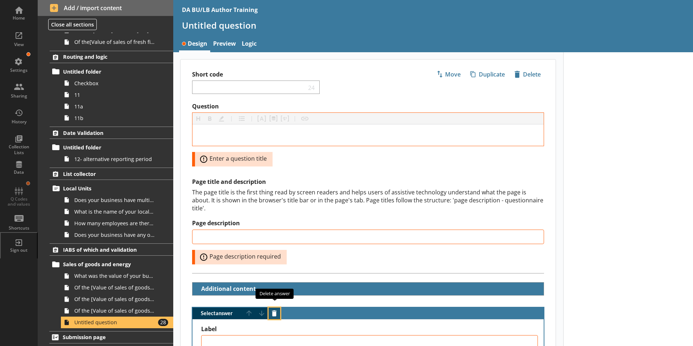
click at [277, 307] on button "Delete answer" at bounding box center [275, 313] width 12 height 12
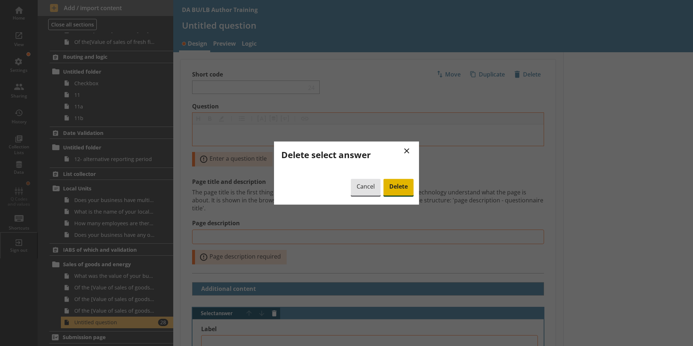
click at [398, 183] on span "Delete" at bounding box center [399, 187] width 30 height 17
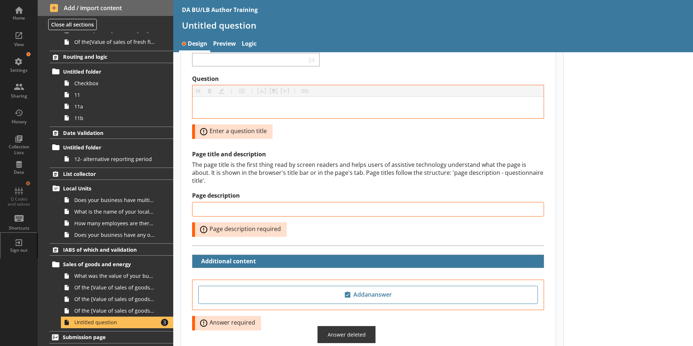
scroll to position [63, 0]
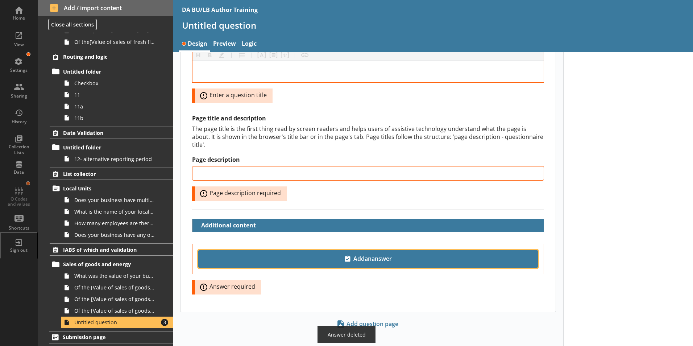
click at [391, 253] on span "Add an answer" at bounding box center [368, 259] width 333 height 12
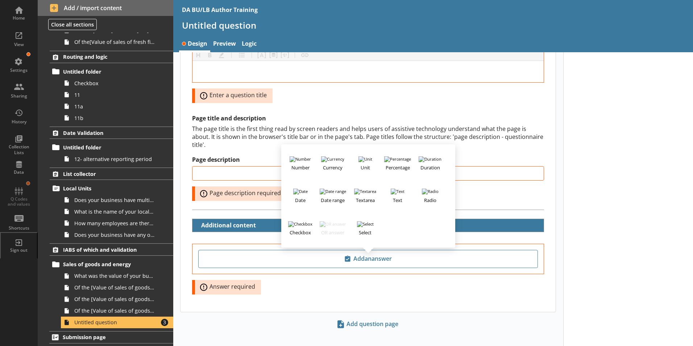
click at [658, 129] on div at bounding box center [628, 171] width 130 height 365
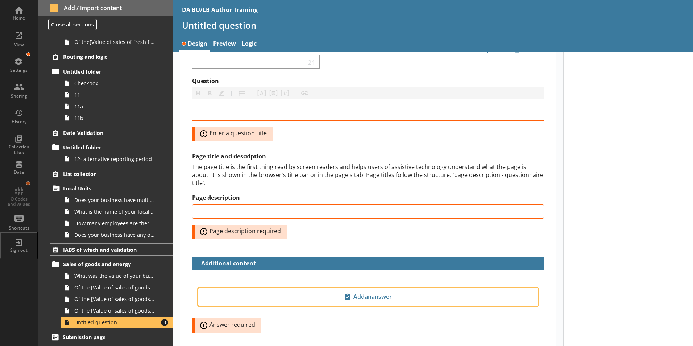
scroll to position [0, 0]
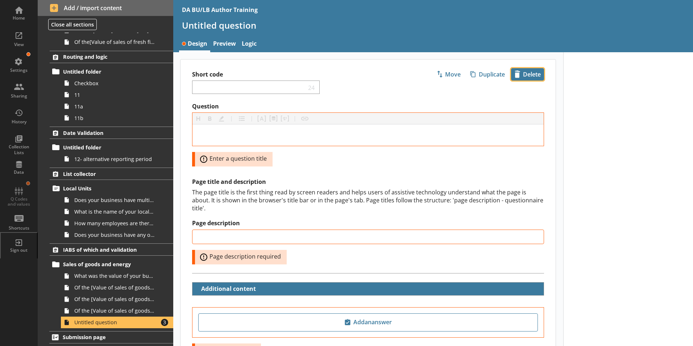
click at [530, 74] on span "icon-delete Created with Sketch. Delete" at bounding box center [527, 75] width 32 height 12
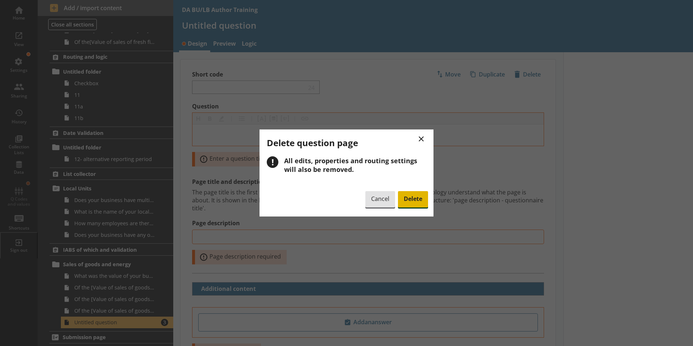
click at [413, 202] on span "Delete" at bounding box center [413, 199] width 30 height 17
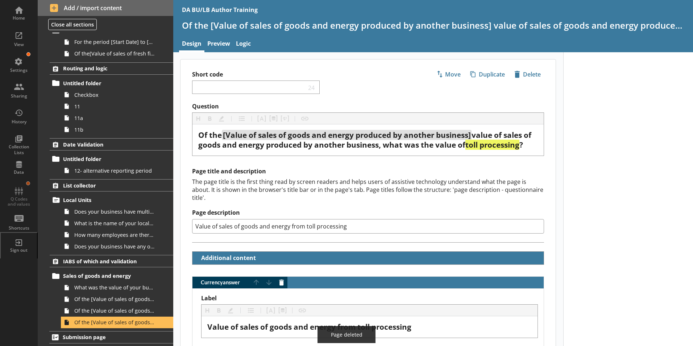
scroll to position [248, 0]
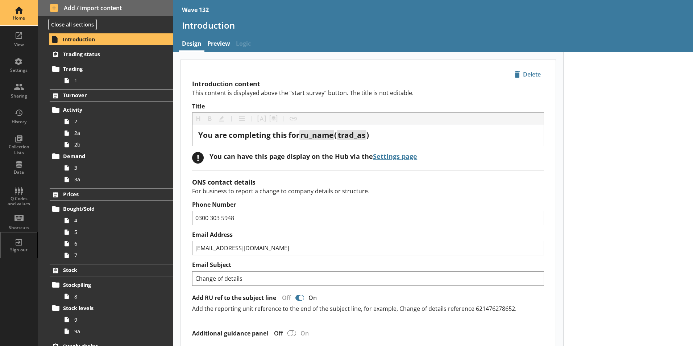
drag, startPoint x: 0, startPoint y: 0, endPoint x: 23, endPoint y: 16, distance: 28.2
click at [23, 16] on div "Home" at bounding box center [18, 18] width 25 height 6
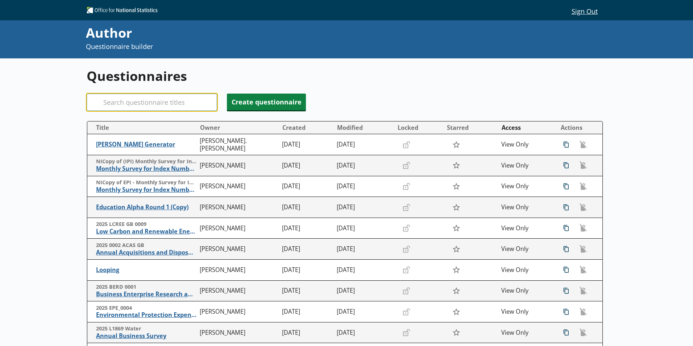
click at [131, 104] on input "Search" at bounding box center [152, 102] width 131 height 17
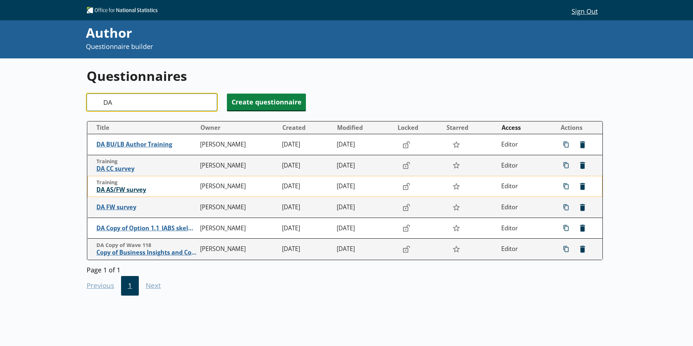
type input "DA"
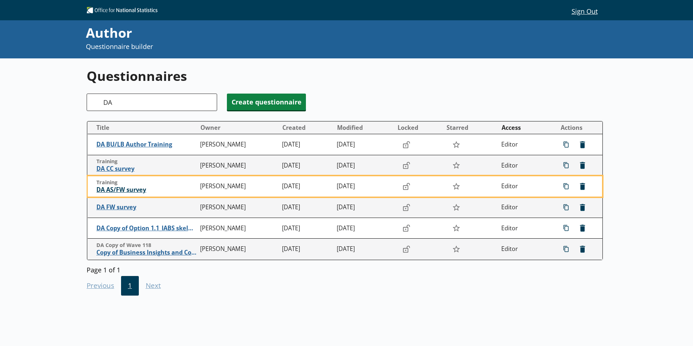
click at [129, 192] on span "DA AS/FW survey" at bounding box center [146, 190] width 100 height 8
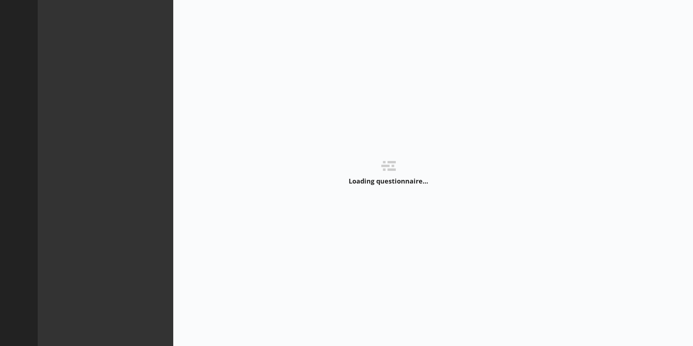
type textarea "x"
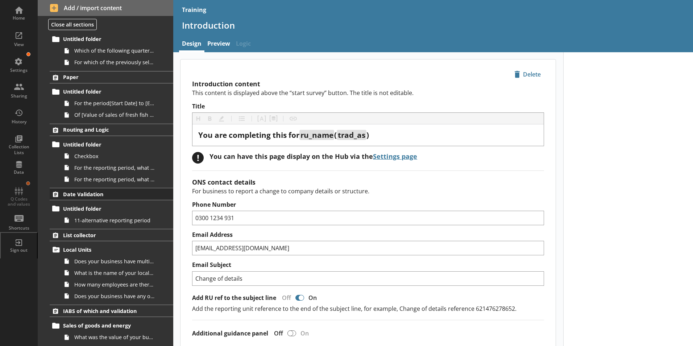
scroll to position [236, 0]
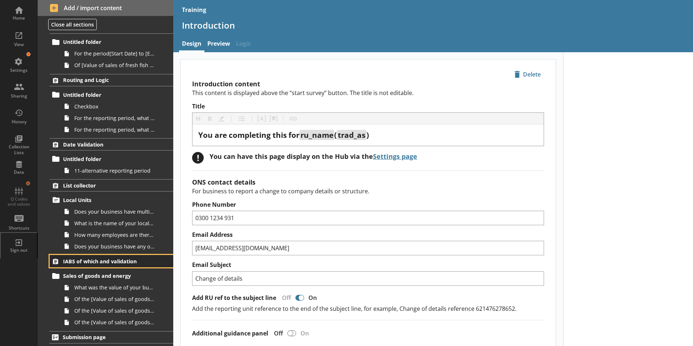
click at [94, 260] on span "IABS of which and validation" at bounding box center [107, 261] width 89 height 7
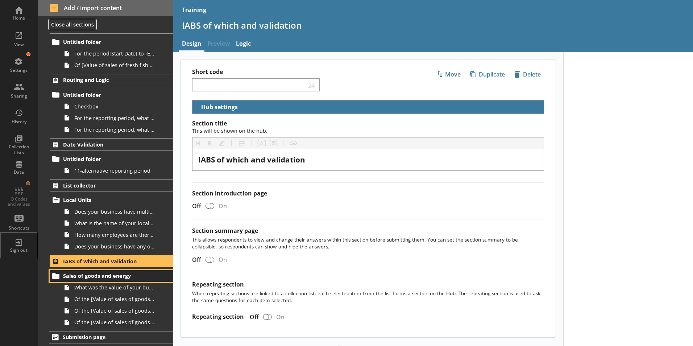
click at [70, 274] on span "Sales of goods and energy" at bounding box center [107, 275] width 89 height 7
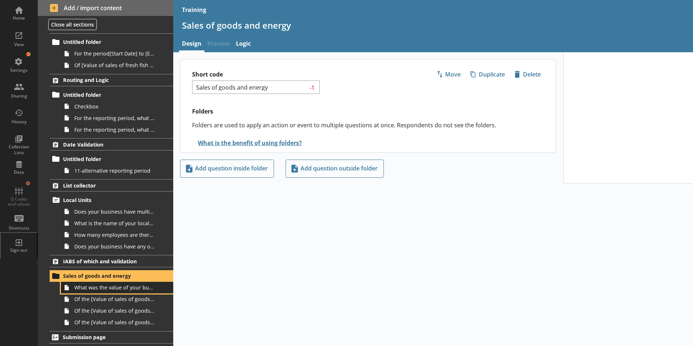
click at [113, 290] on span "What was the value of your business's sales of goods and energy for the local u…" at bounding box center [114, 287] width 80 height 7
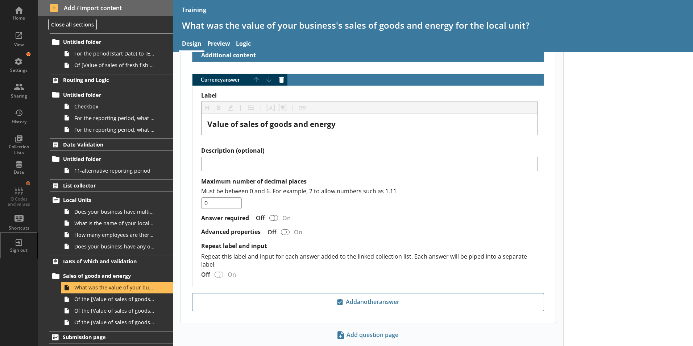
scroll to position [204, 0]
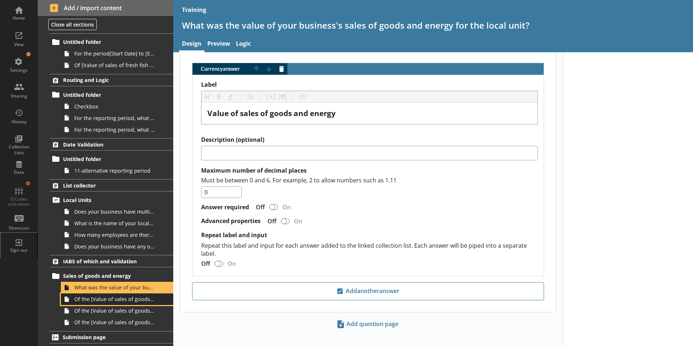
click at [100, 301] on span "Of the [Value of sales of goods and energy] value of sales of goods and energy,…" at bounding box center [114, 298] width 80 height 7
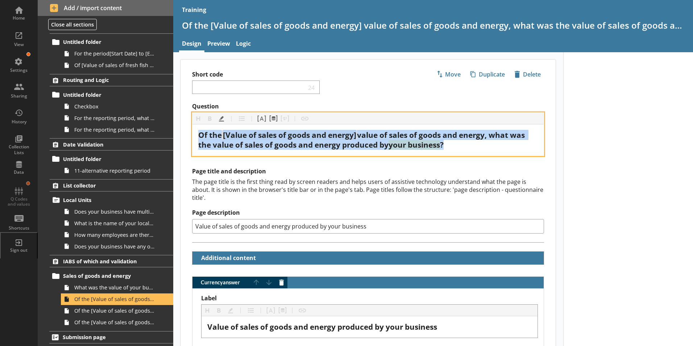
drag, startPoint x: 460, startPoint y: 143, endPoint x: 191, endPoint y: 136, distance: 268.7
click at [191, 136] on div "Question Heading Heading Bold Bold Highlight Highlight List List Pipe answer Pi…" at bounding box center [368, 129] width 375 height 53
copy div "Of the [Value of sales of goods and energy] value of sales of goods and energy,…"
click at [496, 147] on div "Of the [Value of sales of goods and energy] value of sales of goods and energy,…" at bounding box center [368, 140] width 340 height 20
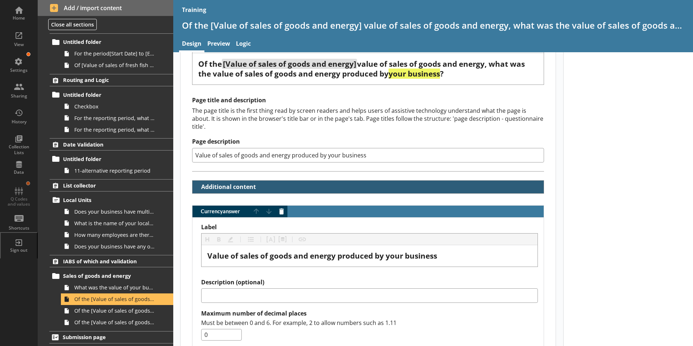
scroll to position [73, 0]
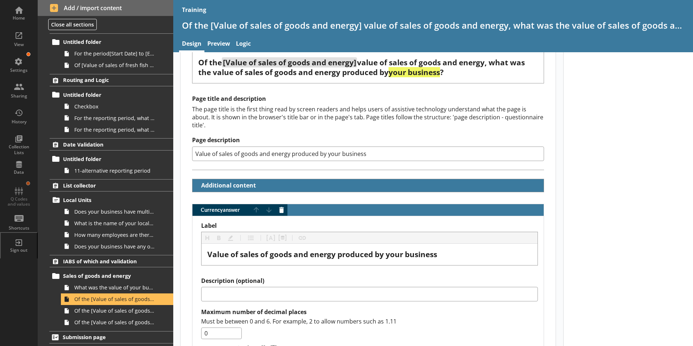
drag, startPoint x: 372, startPoint y: 145, endPoint x: 183, endPoint y: 138, distance: 189.0
click at [183, 138] on div "Page title and description The page title is the first thing read by screen rea…" at bounding box center [368, 132] width 375 height 75
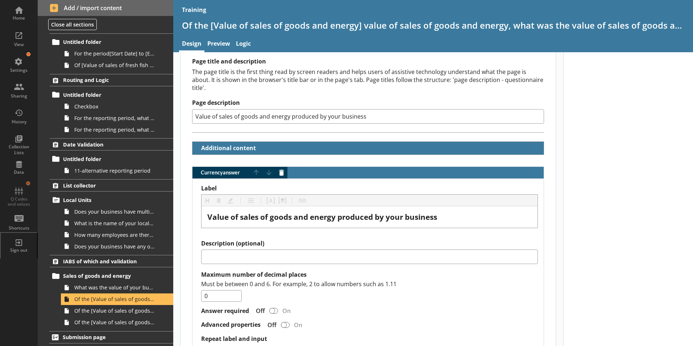
scroll to position [145, 0]
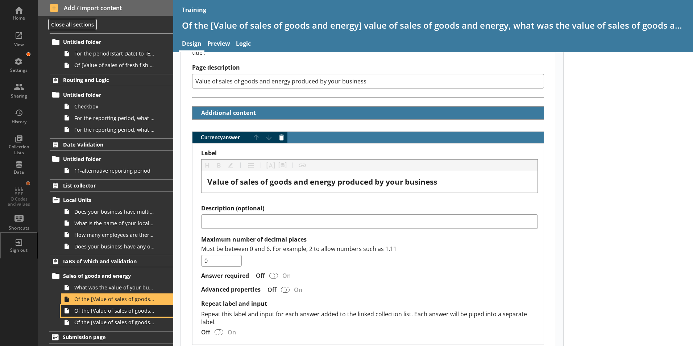
click at [123, 314] on span "Of the [Value of sales of goods and energy] values of sales of goods and energy…" at bounding box center [114, 310] width 80 height 7
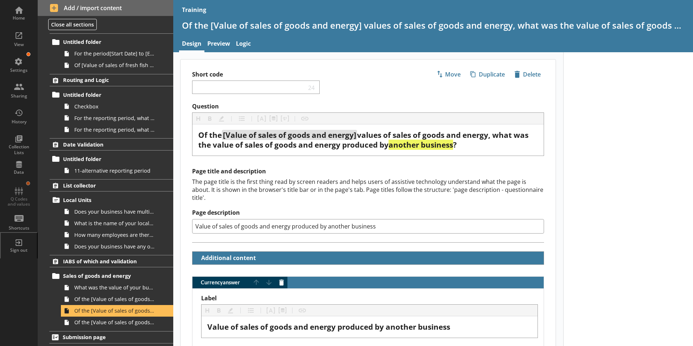
scroll to position [73, 0]
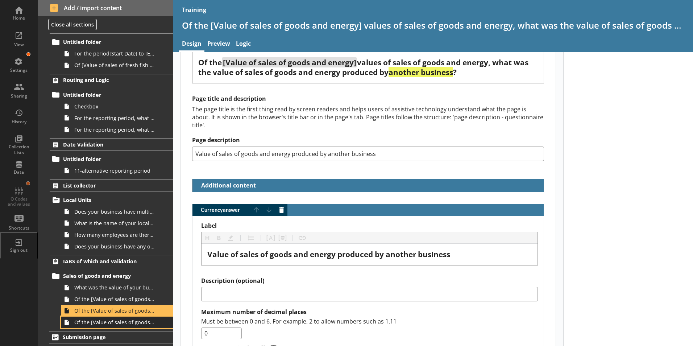
click at [103, 326] on span "Of the [Value of sales of goods and energy produced by another business] value …" at bounding box center [114, 322] width 80 height 7
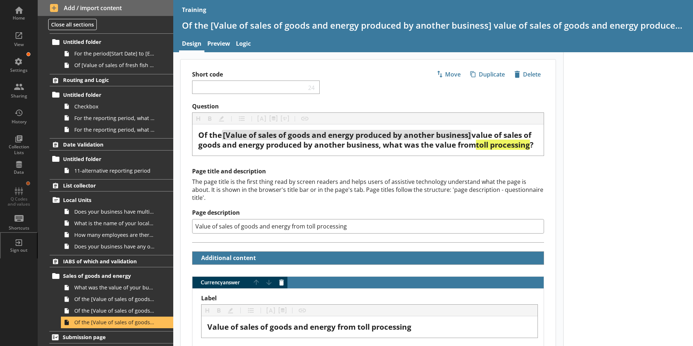
scroll to position [73, 0]
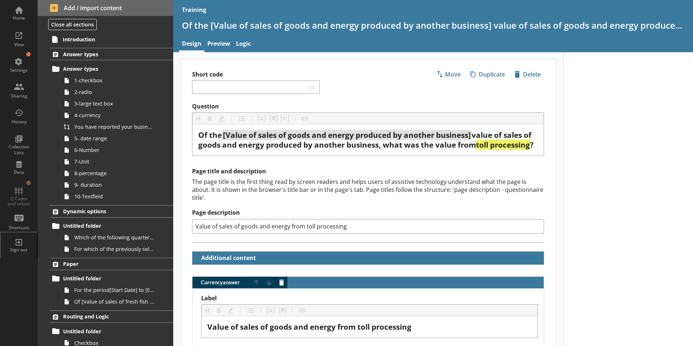
scroll to position [73, 0]
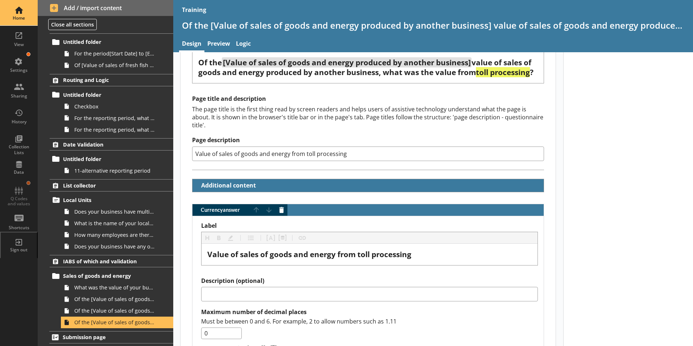
click at [17, 18] on div "Home" at bounding box center [18, 18] width 25 height 6
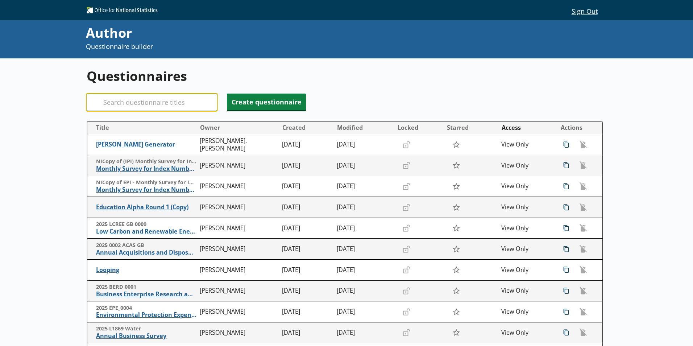
click at [120, 104] on input "Search" at bounding box center [152, 102] width 131 height 17
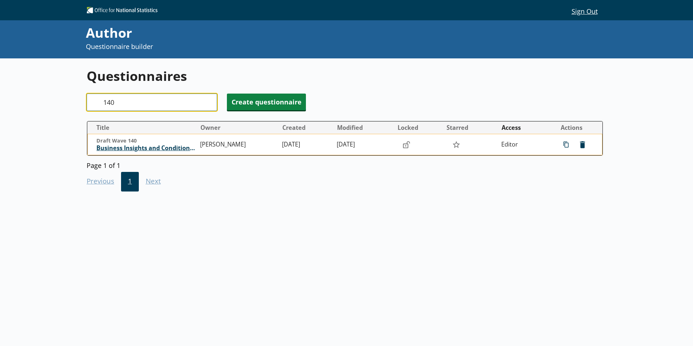
type input "140"
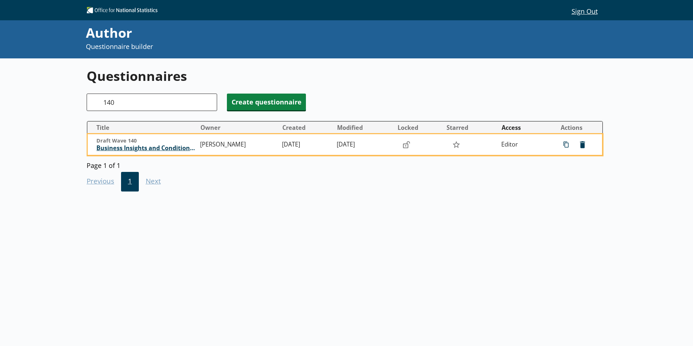
click at [158, 148] on span "Business Insights and Conditions Survey (BICS)" at bounding box center [146, 148] width 100 height 8
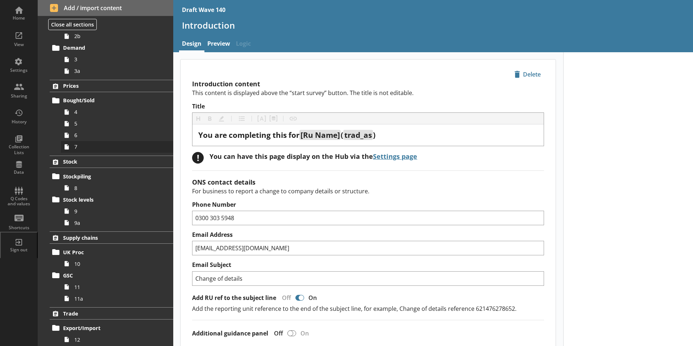
scroll to position [109, 0]
click at [82, 289] on span "11" at bounding box center [114, 286] width 80 height 7
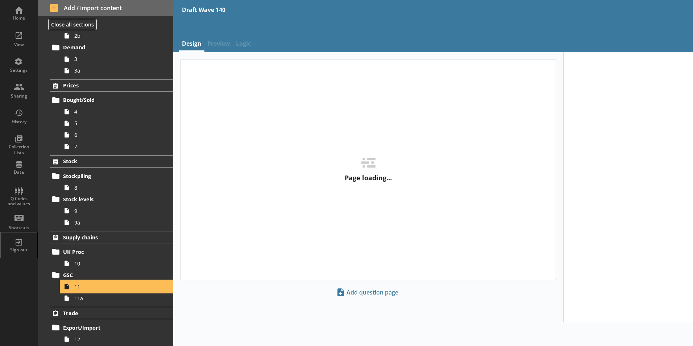
type textarea "x"
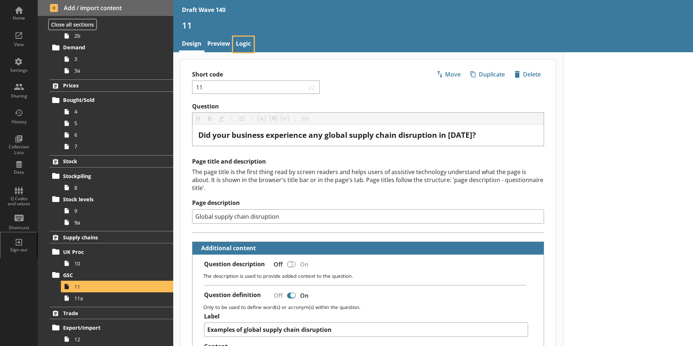
click at [244, 41] on link "Logic" at bounding box center [243, 45] width 21 height 16
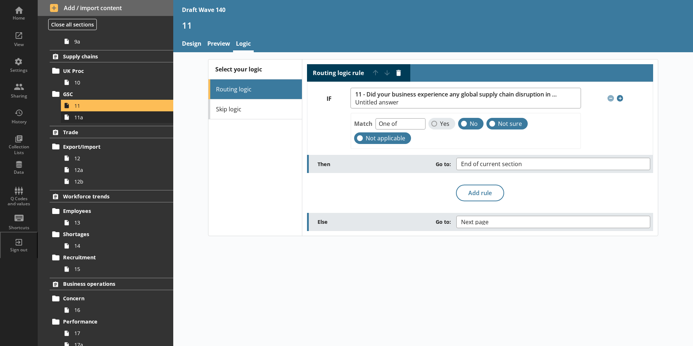
scroll to position [290, 0]
click at [78, 158] on span "12" at bounding box center [114, 157] width 80 height 7
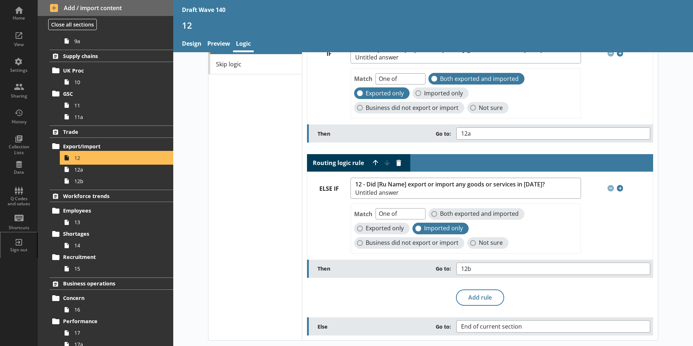
scroll to position [45, 0]
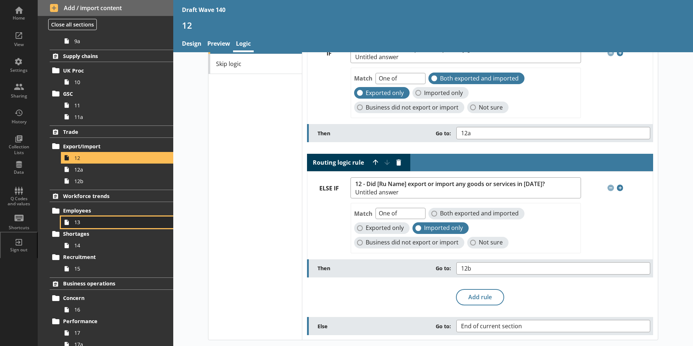
click at [76, 223] on span "13" at bounding box center [114, 222] width 80 height 7
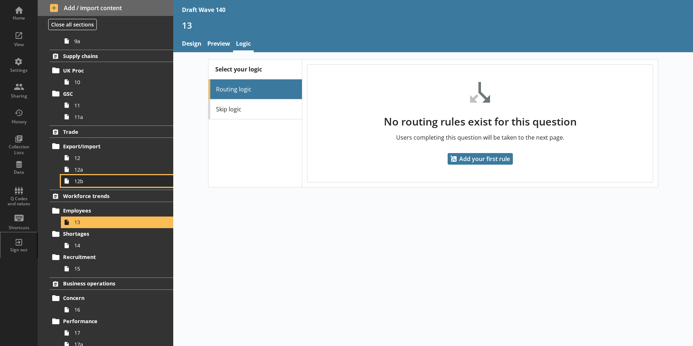
click at [77, 186] on link "12b" at bounding box center [117, 181] width 112 height 12
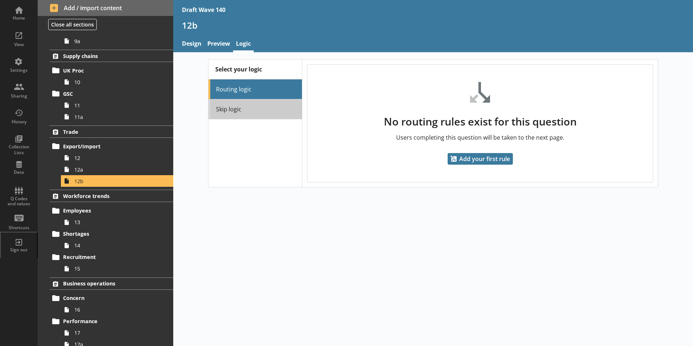
click at [225, 112] on link "Skip logic" at bounding box center [255, 109] width 94 height 20
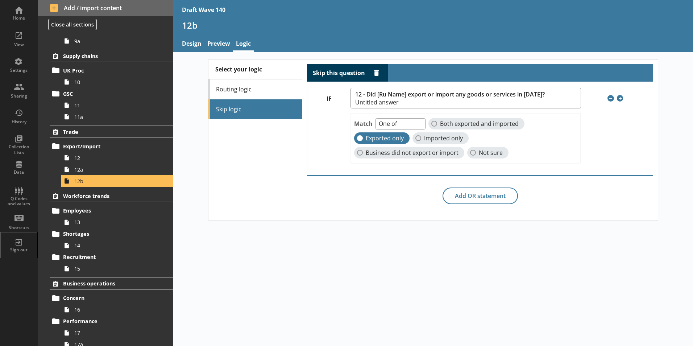
click at [398, 267] on div "Select your logic Routing logic Skip logic Skip this question Delete rule IF 12…" at bounding box center [433, 199] width 520 height 294
